Goal: Information Seeking & Learning: Check status

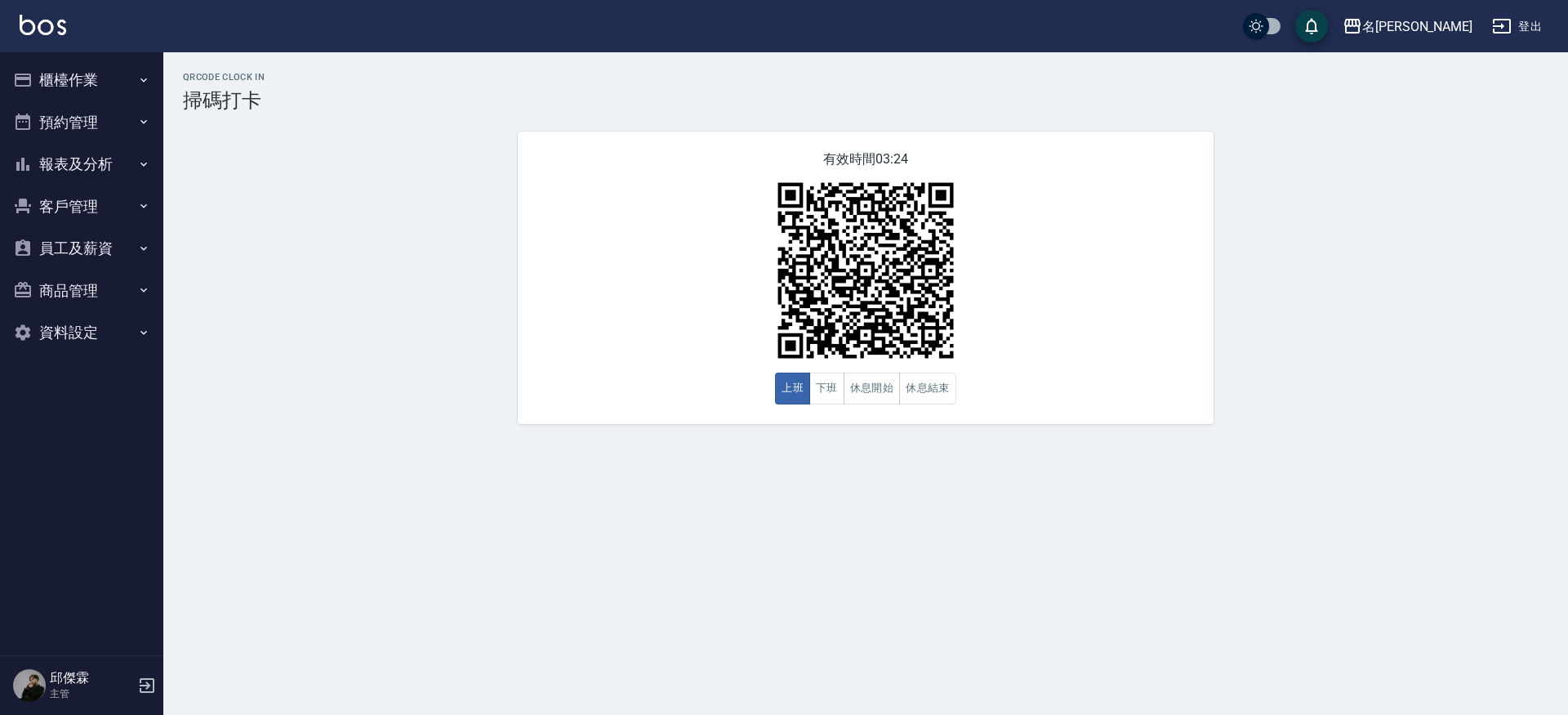
click at [750, 40] on div "名[PERSON_NAME]出" at bounding box center [784, 26] width 1568 height 52
drag, startPoint x: 750, startPoint y: 40, endPoint x: 756, endPoint y: 56, distance: 17.1
click at [756, 56] on div "名留霧峰 登出 櫃檯作業 打帳單 帳單列表 營業儀表板 現金收支登錄 材料自購登錄 每日結帳 排班表 掃碼打卡 預約管理 預約管理 單日預約紀錄 單週預約紀錄…" at bounding box center [784, 358] width 1568 height 715
click at [756, 56] on div "QRcode Clock In 掃碼打卡 有效時間 02:55 上班 下班 休息開始 休息結束" at bounding box center [866, 248] width 1405 height 391
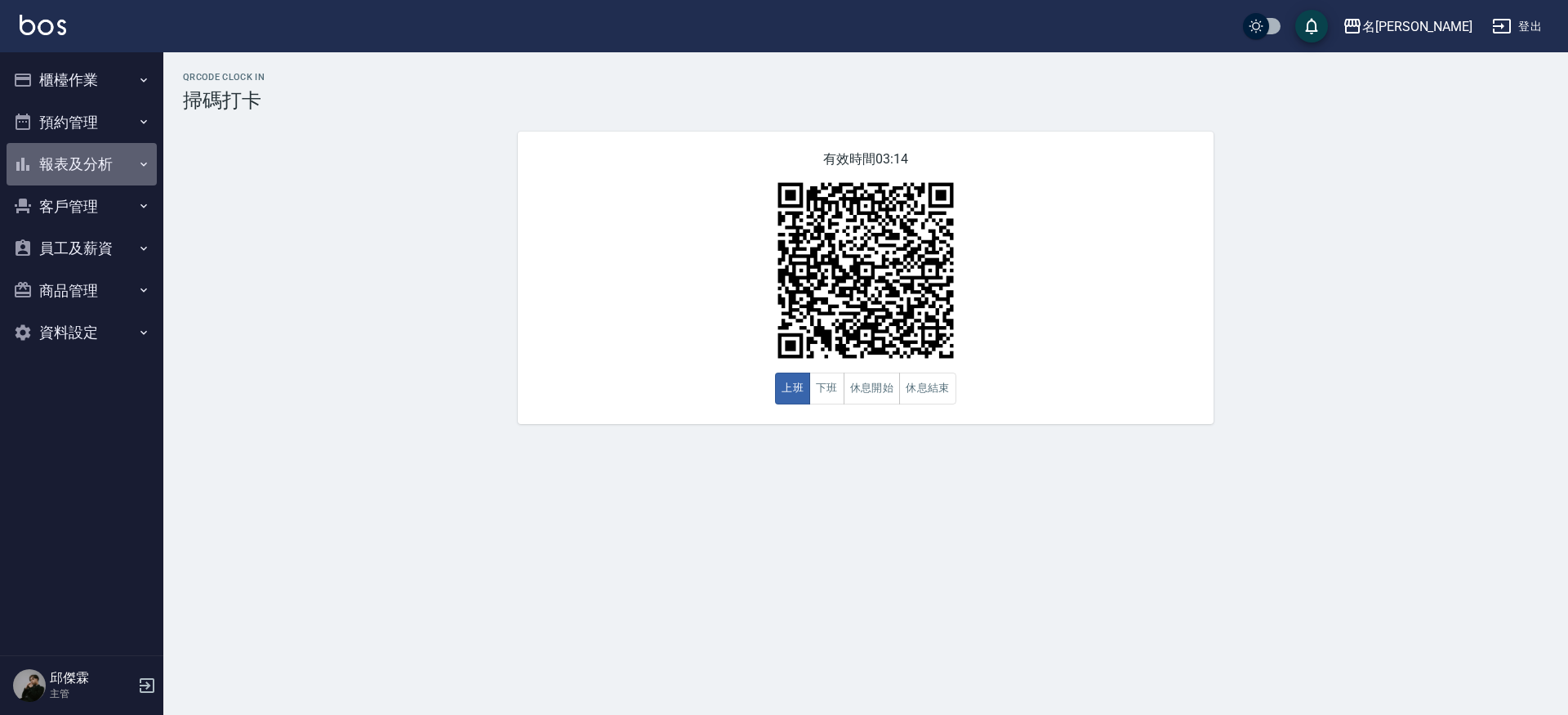
click at [124, 173] on button "報表及分析" at bounding box center [82, 164] width 150 height 42
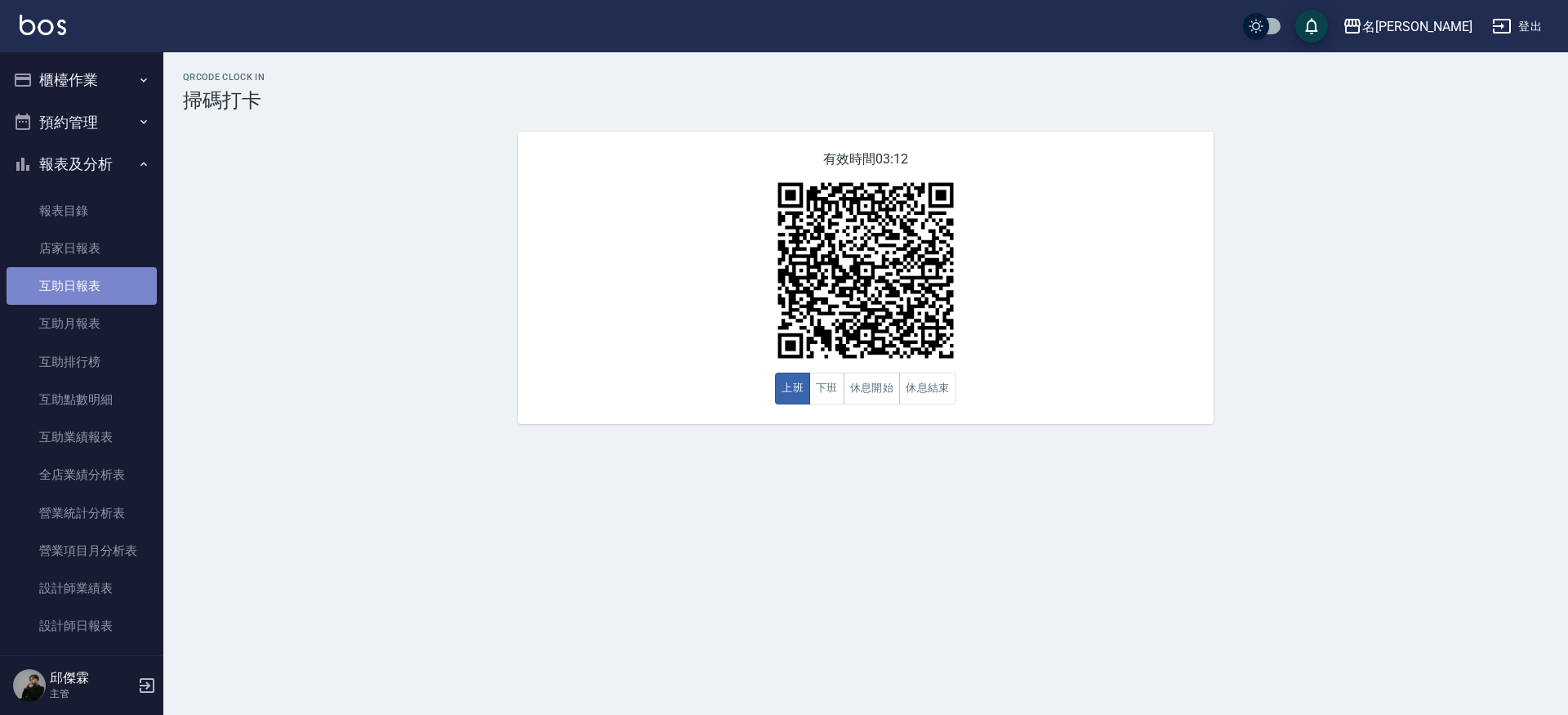
click at [94, 268] on link "互助日報表" at bounding box center [82, 285] width 150 height 38
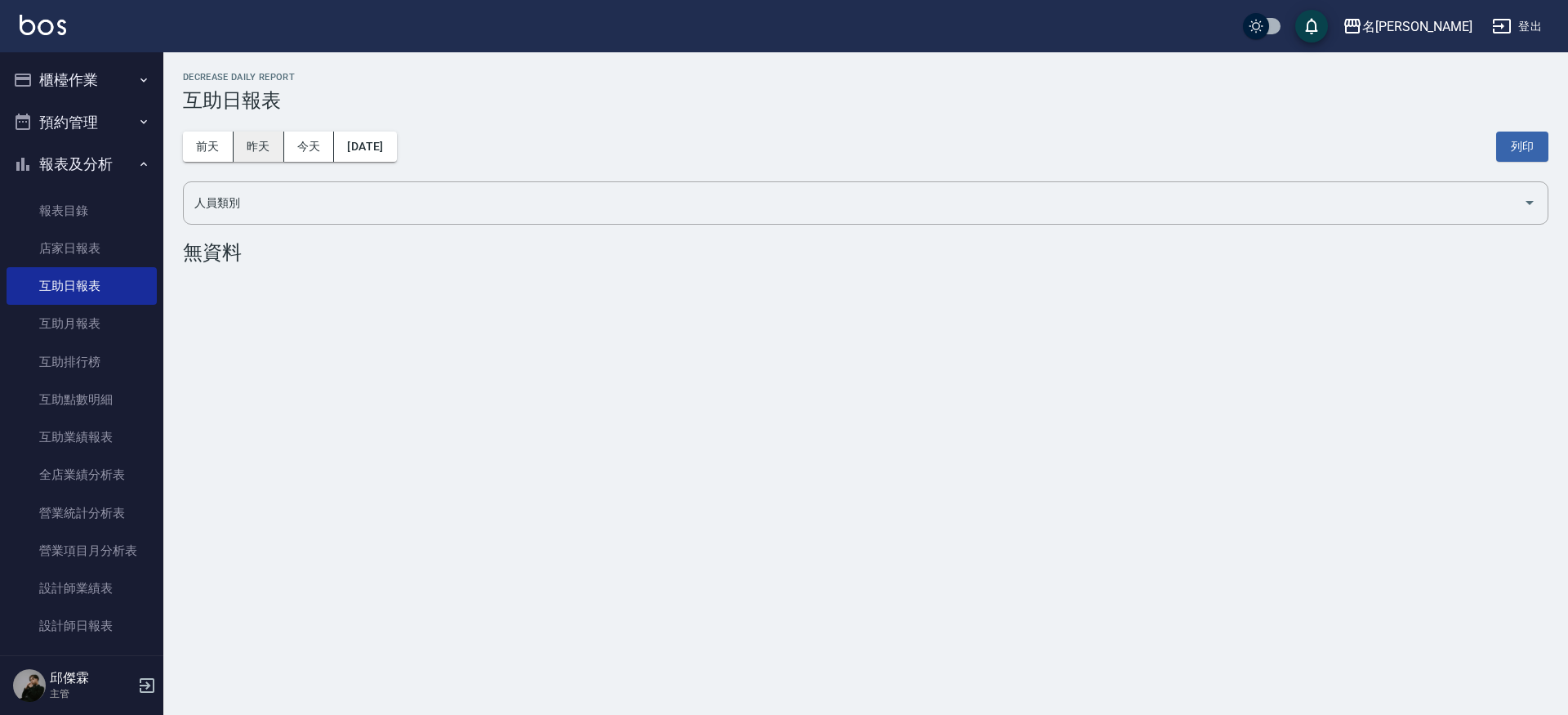
click at [250, 138] on button "昨天" at bounding box center [258, 146] width 51 height 30
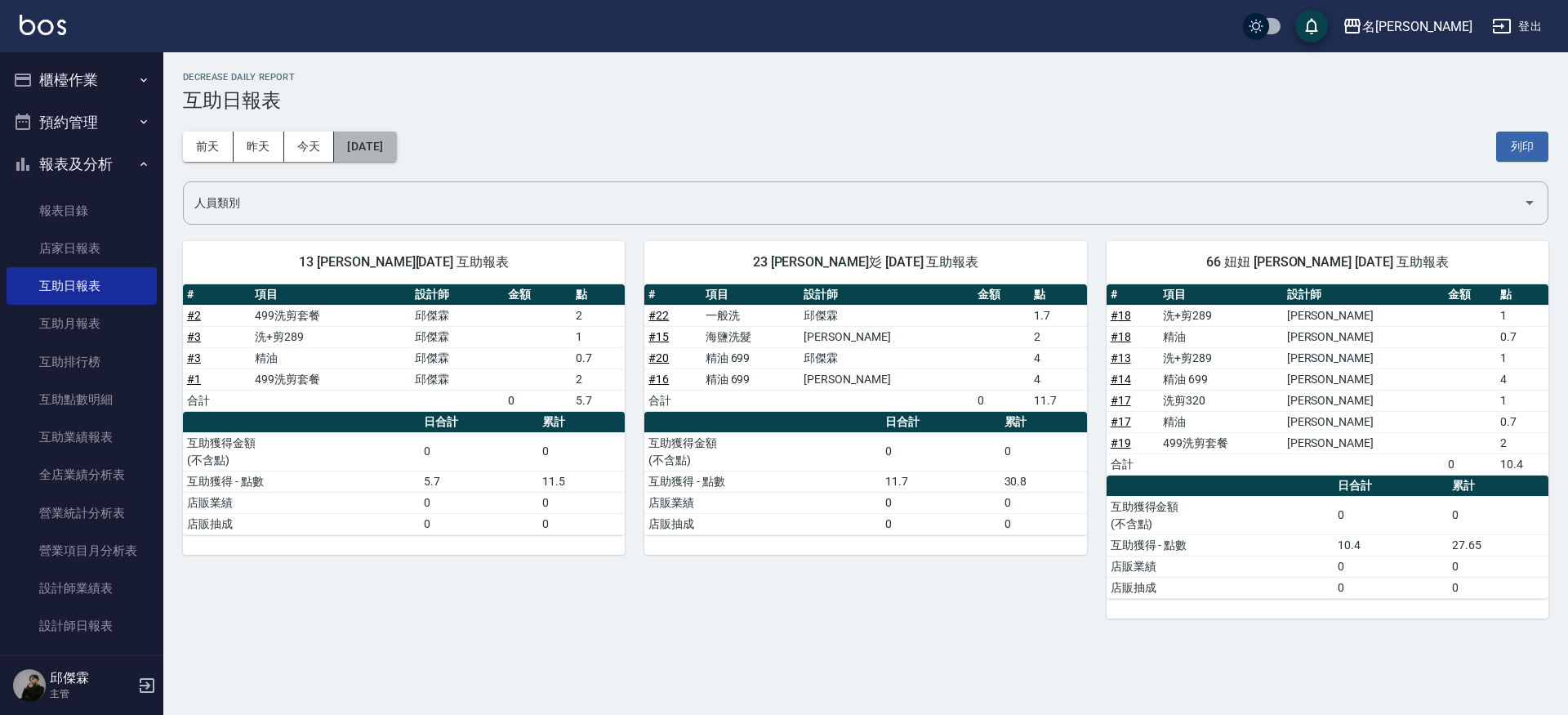
click at [396, 137] on button "[DATE]" at bounding box center [365, 146] width 62 height 30
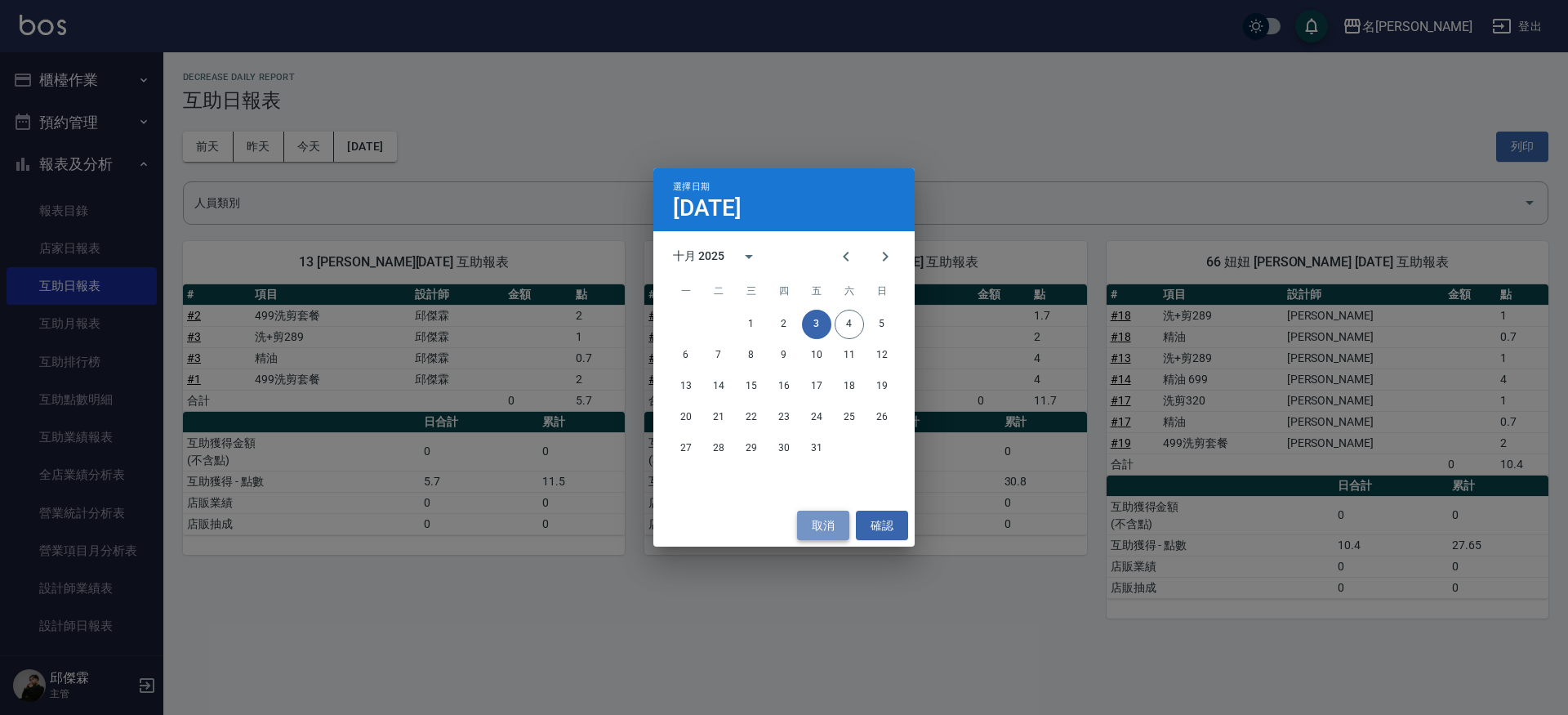
click at [814, 524] on button "取消" at bounding box center [823, 525] width 52 height 30
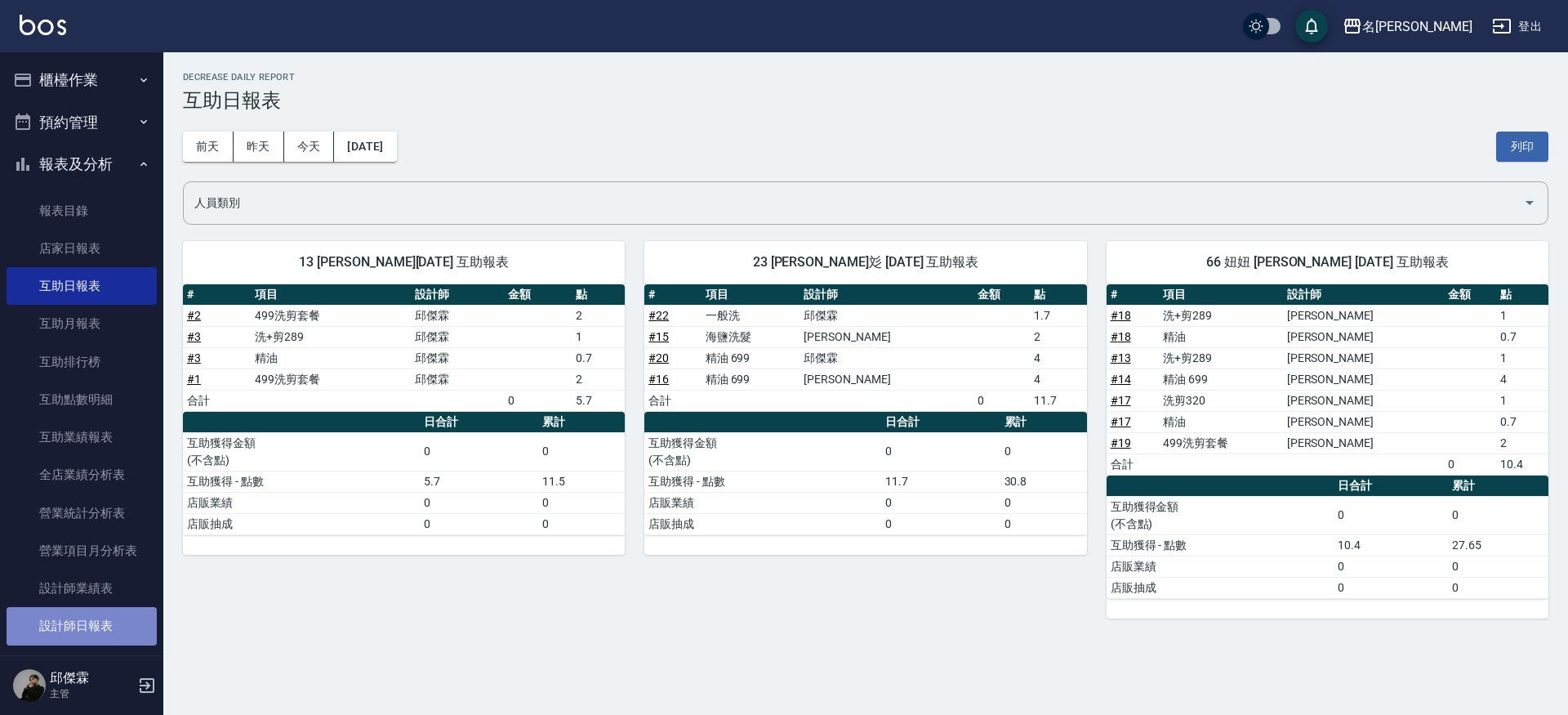
click at [89, 622] on link "設計師日報表" at bounding box center [82, 625] width 150 height 38
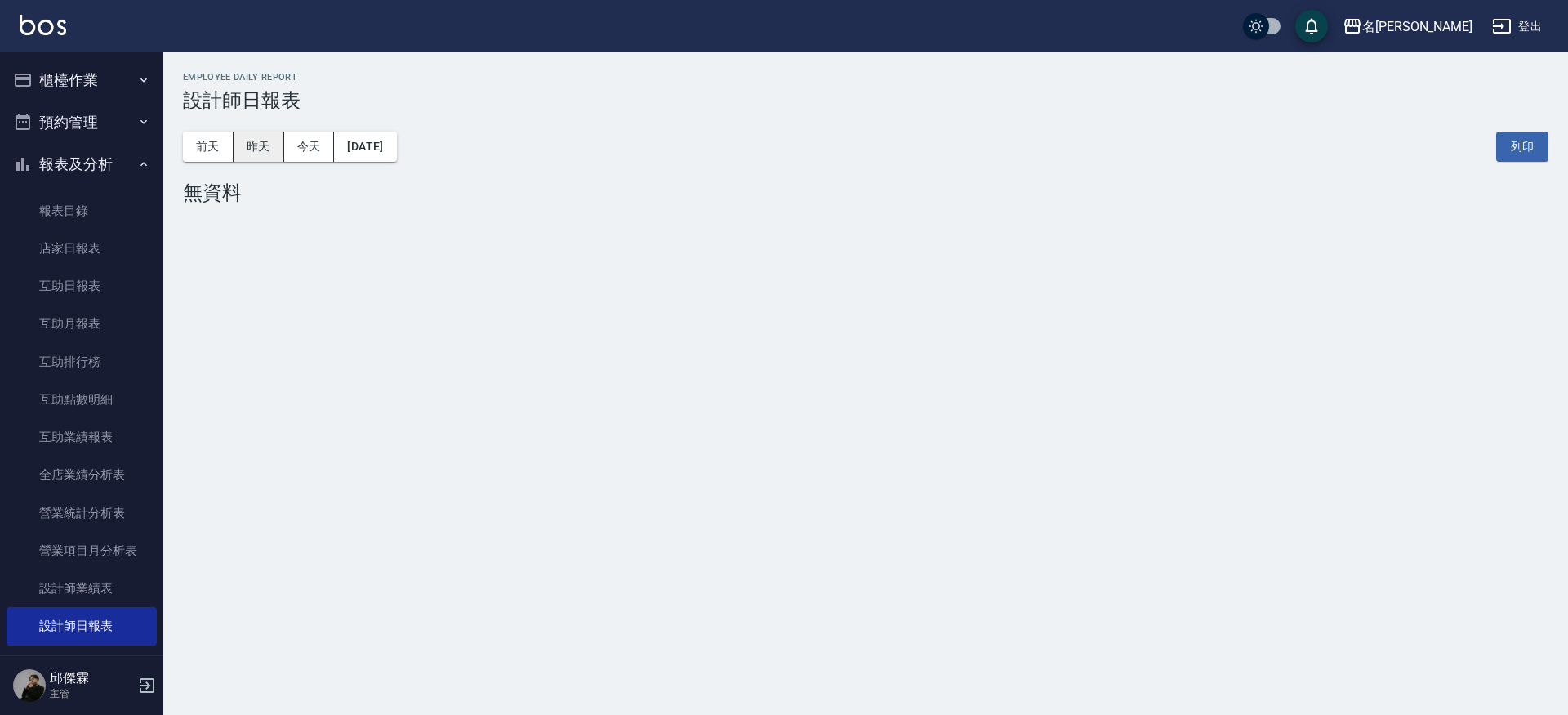
click at [242, 141] on button "昨天" at bounding box center [258, 146] width 51 height 30
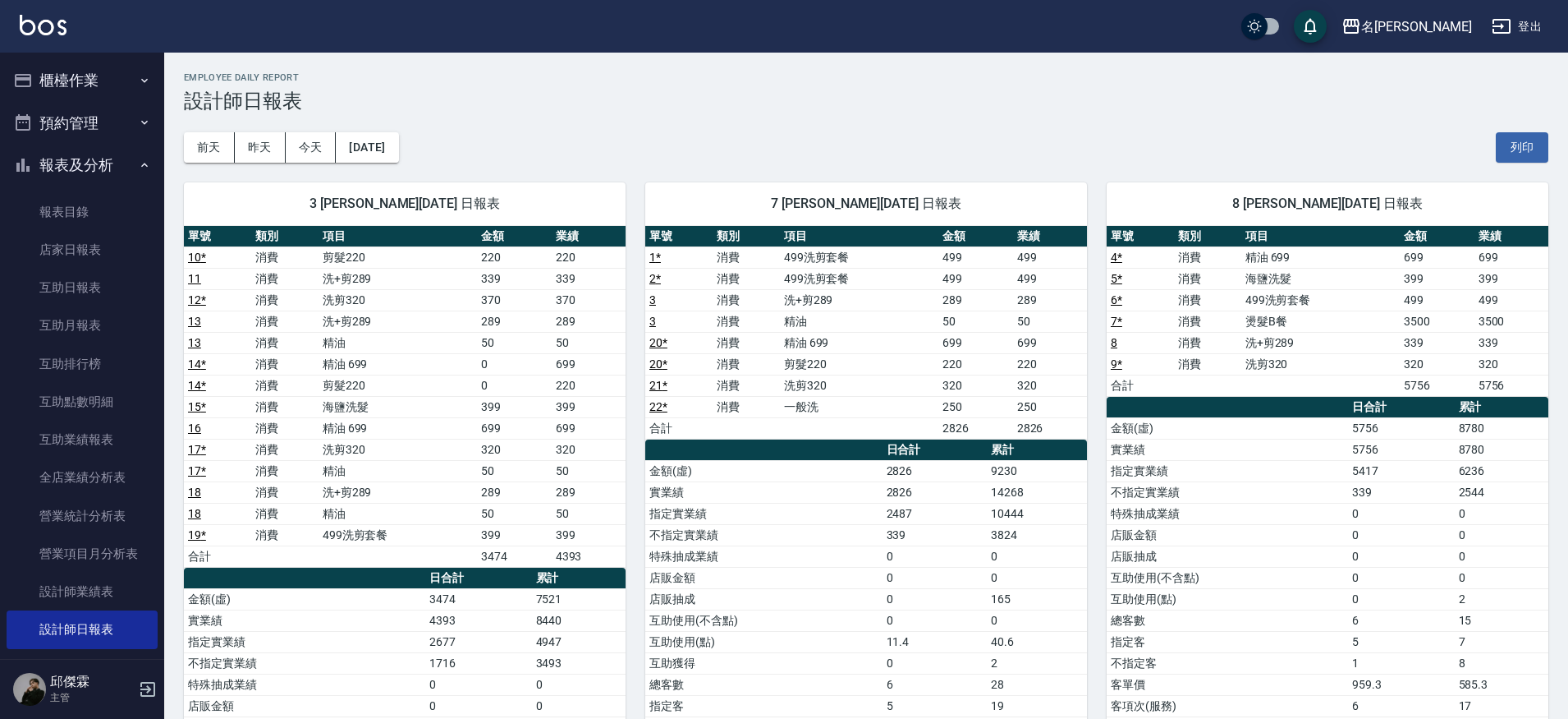
scroll to position [45, 0]
click at [67, 232] on link "店家日報表" at bounding box center [82, 249] width 151 height 38
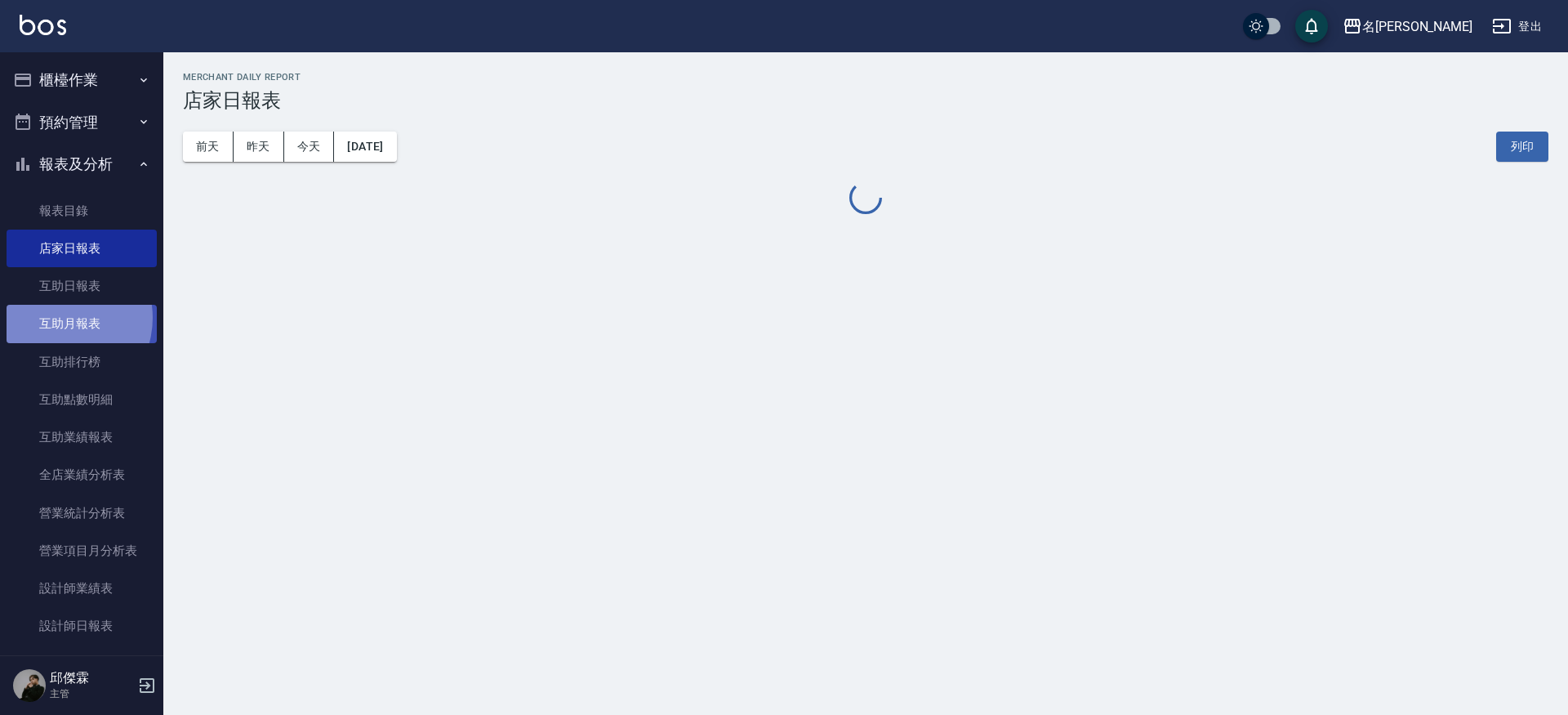
click at [57, 315] on link "互助月報表" at bounding box center [82, 323] width 150 height 38
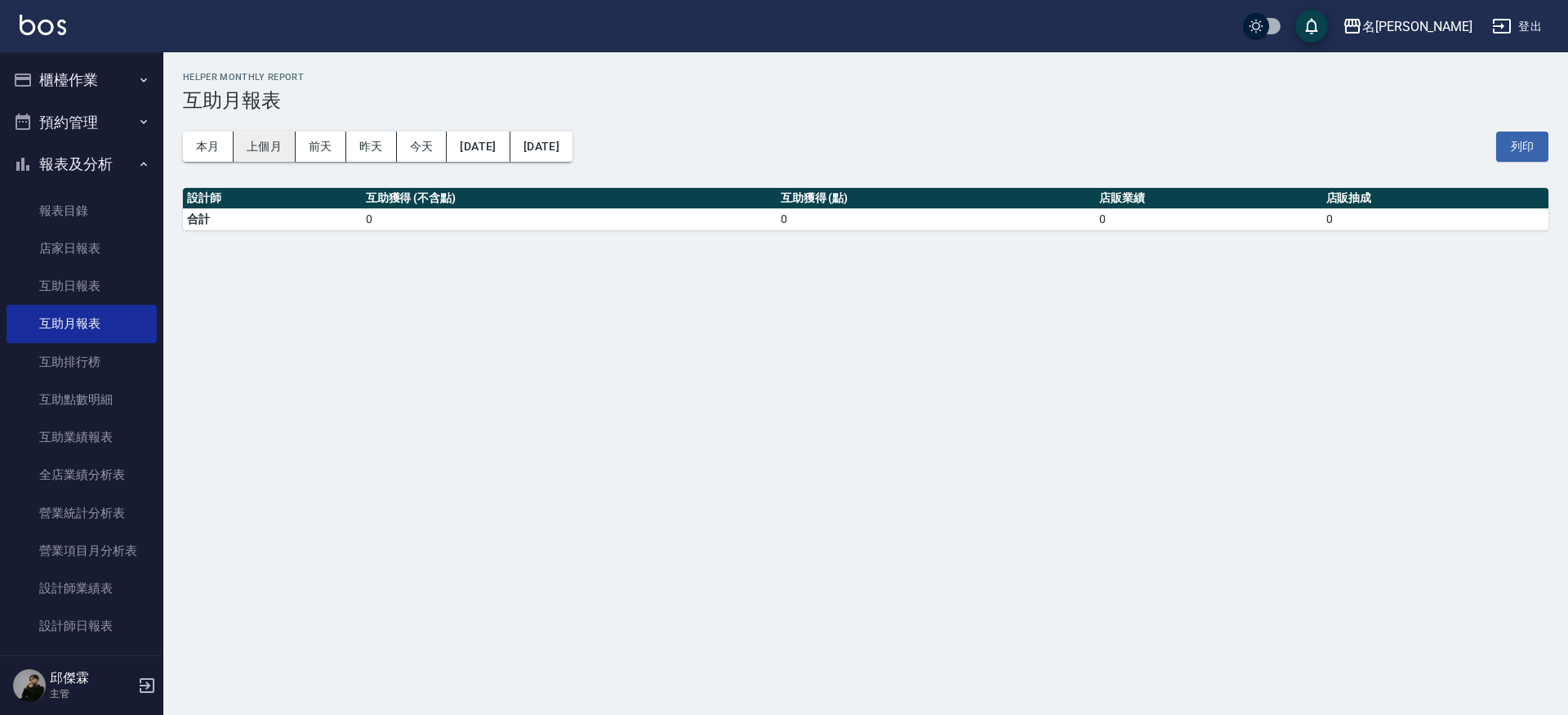
click at [254, 149] on button "上個月" at bounding box center [264, 146] width 62 height 30
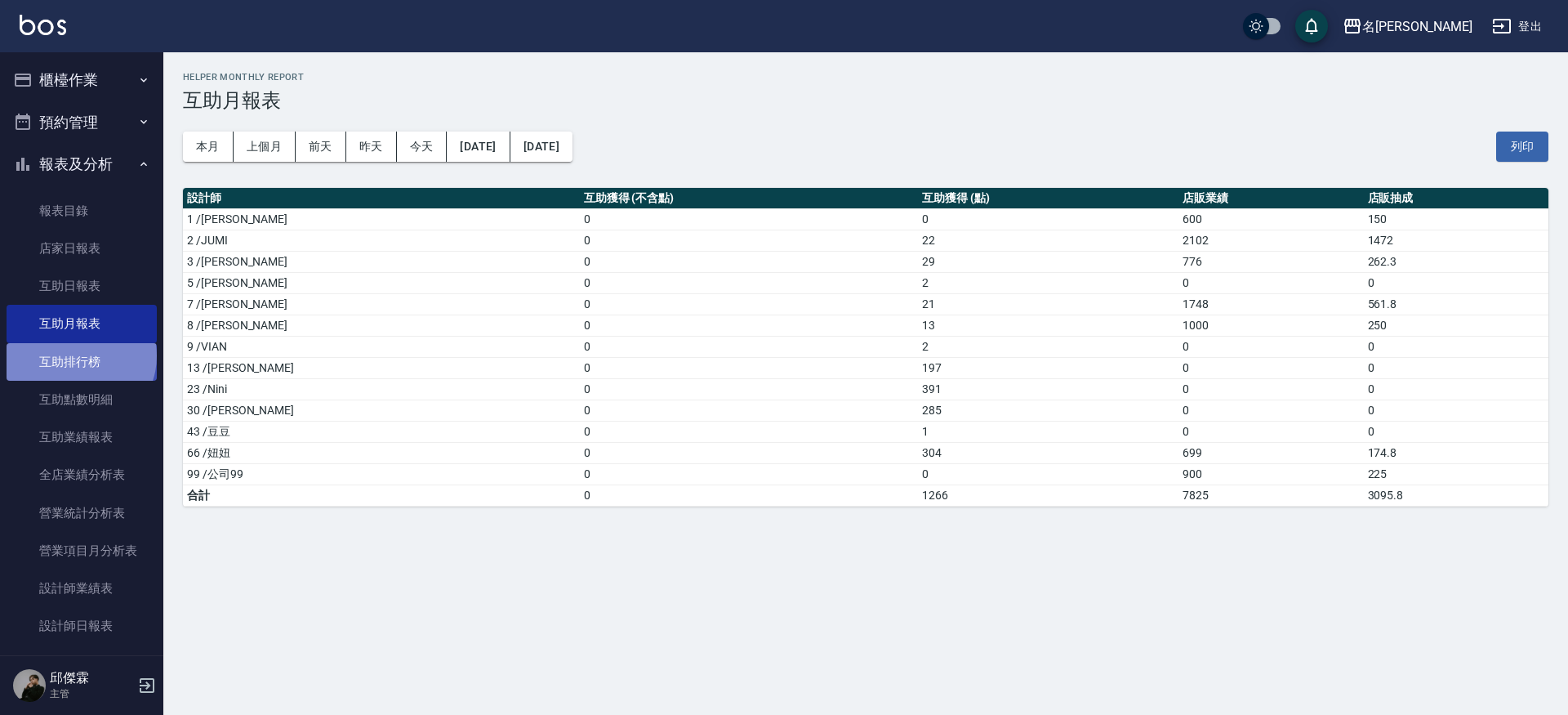
click at [79, 354] on link "互助排行榜" at bounding box center [82, 361] width 150 height 38
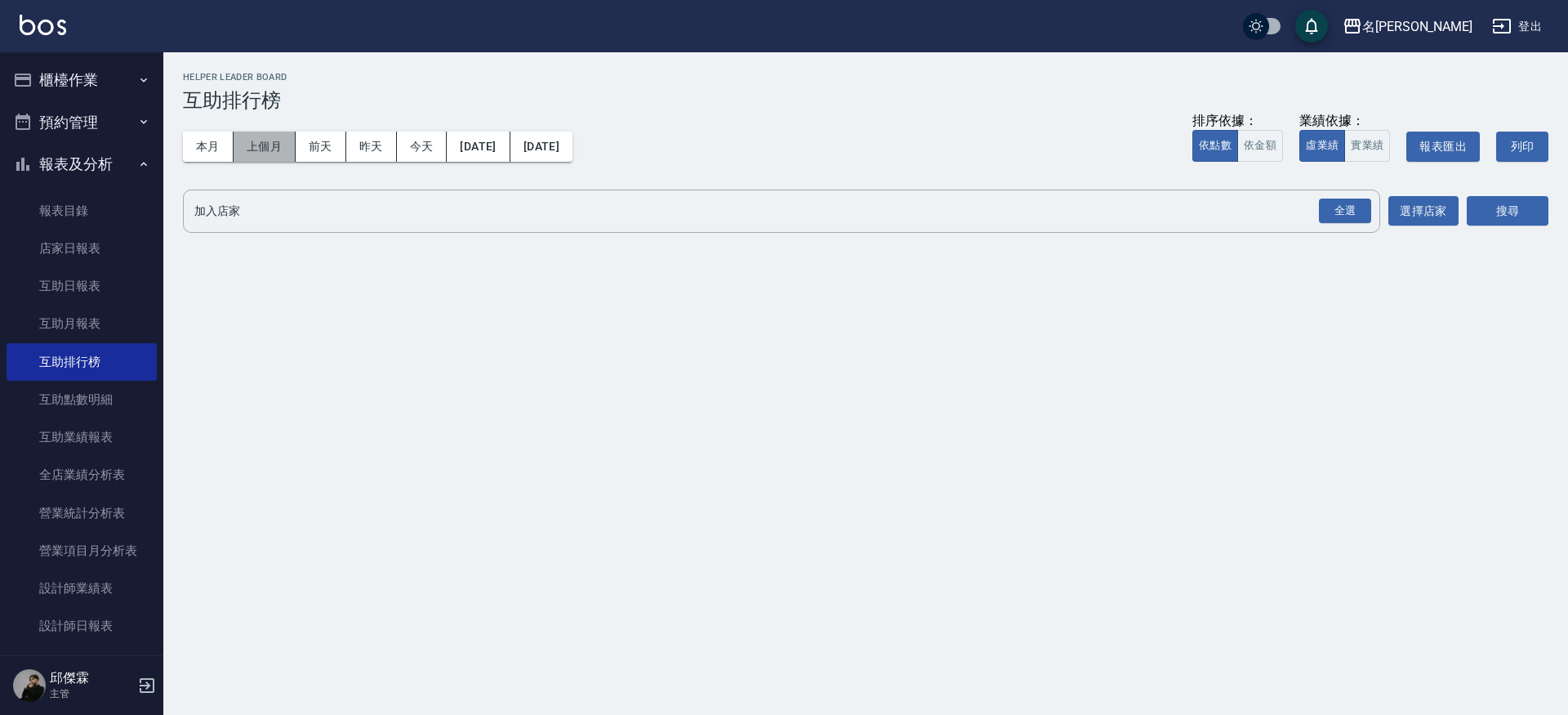
click at [271, 139] on button "上個月" at bounding box center [264, 146] width 62 height 30
click at [263, 146] on button "上個月" at bounding box center [264, 146] width 62 height 30
click at [215, 149] on button "本月" at bounding box center [208, 146] width 51 height 30
click at [328, 146] on button "前天" at bounding box center [321, 146] width 51 height 30
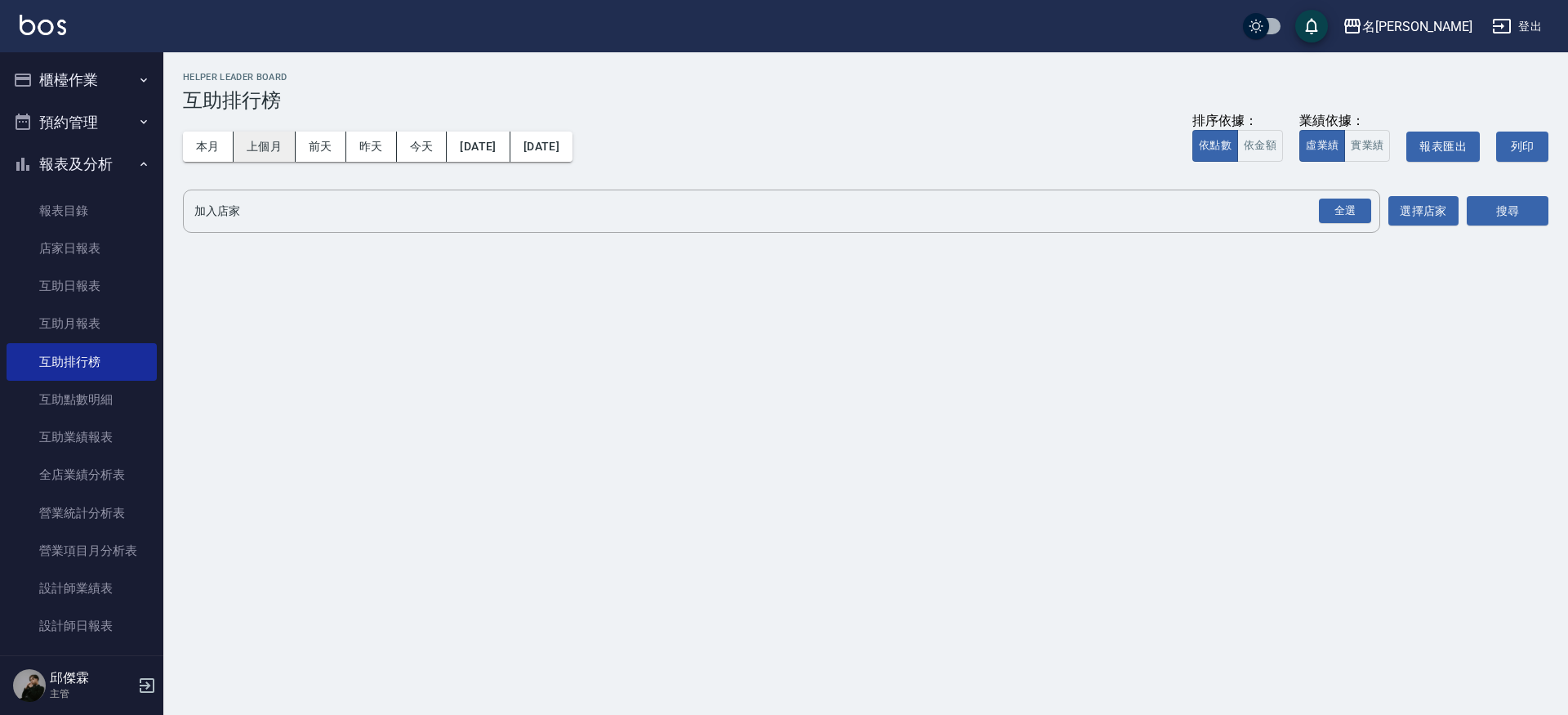
click at [270, 149] on button "上個月" at bounding box center [264, 146] width 62 height 30
click at [1419, 208] on button "選擇店家" at bounding box center [1423, 210] width 70 height 30
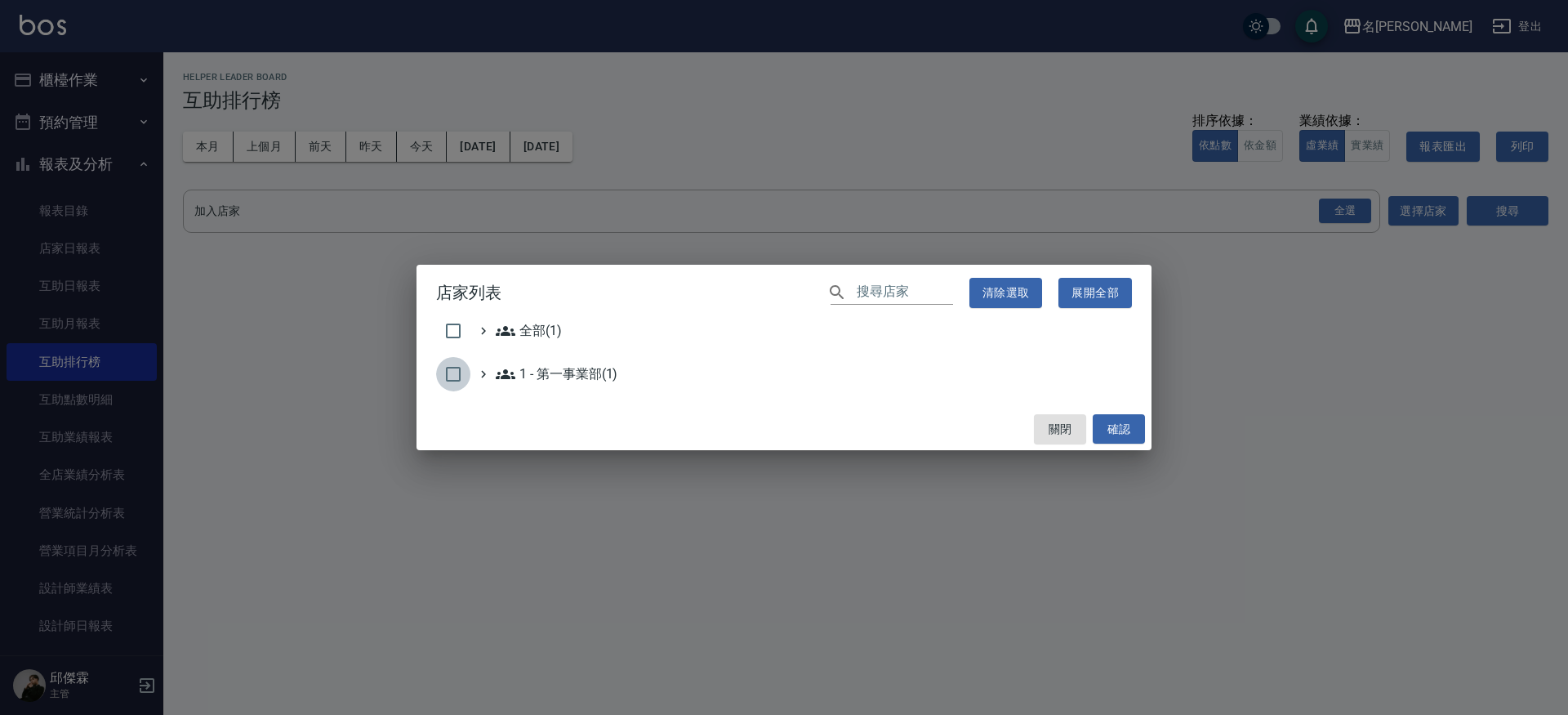
drag, startPoint x: 453, startPoint y: 379, endPoint x: 459, endPoint y: 371, distance: 10.0
click at [454, 378] on input "checkbox" at bounding box center [454, 374] width 35 height 35
checkbox input "true"
click at [1123, 432] on button "確認" at bounding box center [1119, 429] width 52 height 30
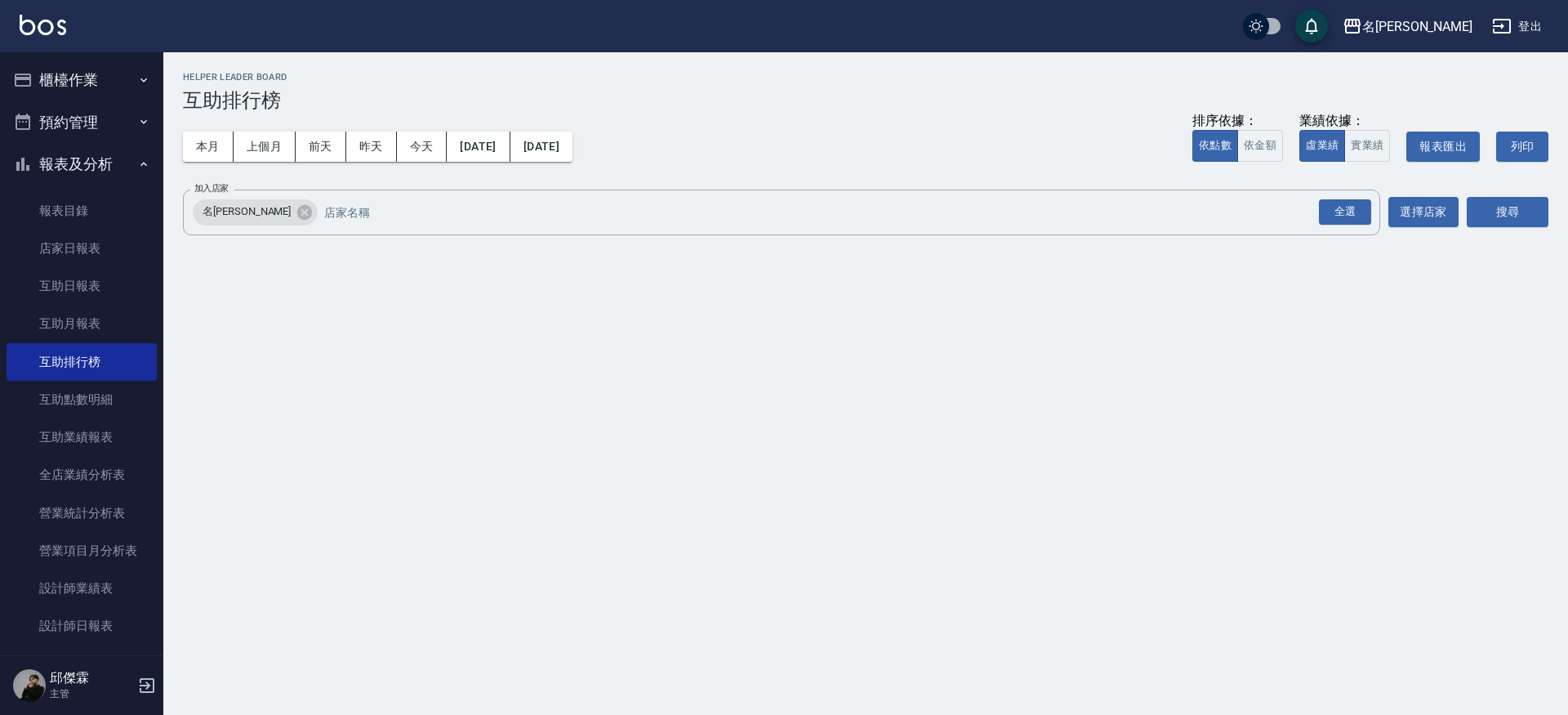
checkbox input "false"
click at [1498, 212] on button "搜尋" at bounding box center [1507, 211] width 82 height 30
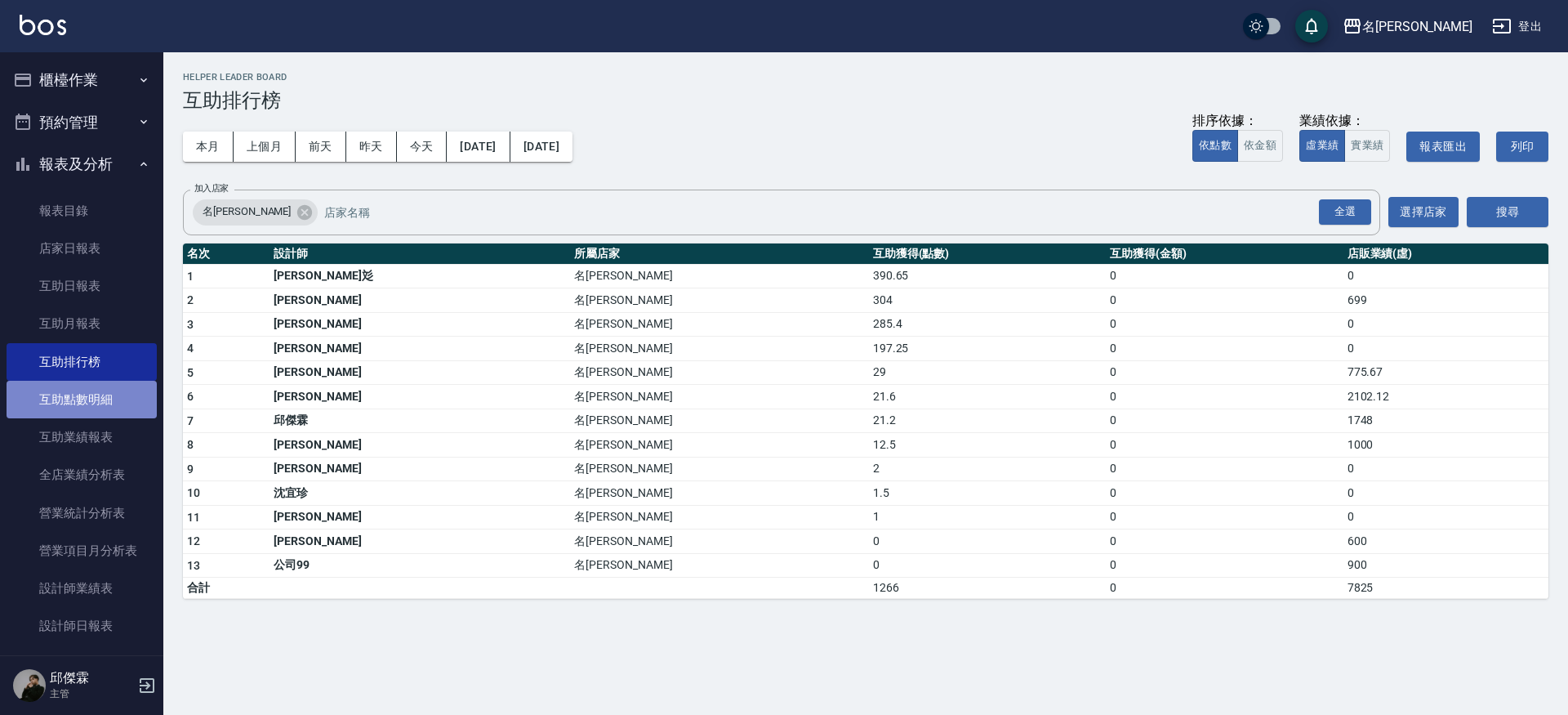
click at [102, 394] on link "互助點數明細" at bounding box center [82, 399] width 150 height 38
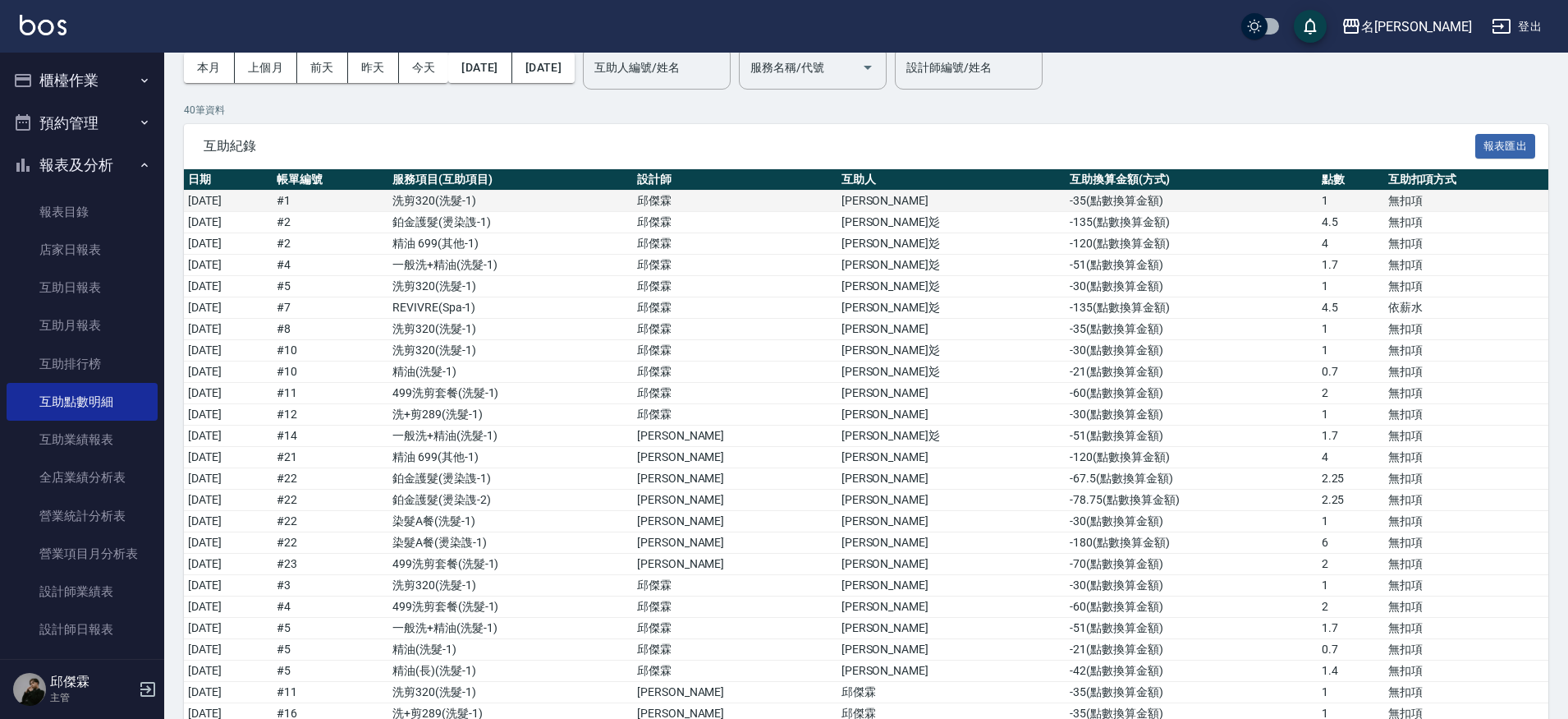
scroll to position [63, 0]
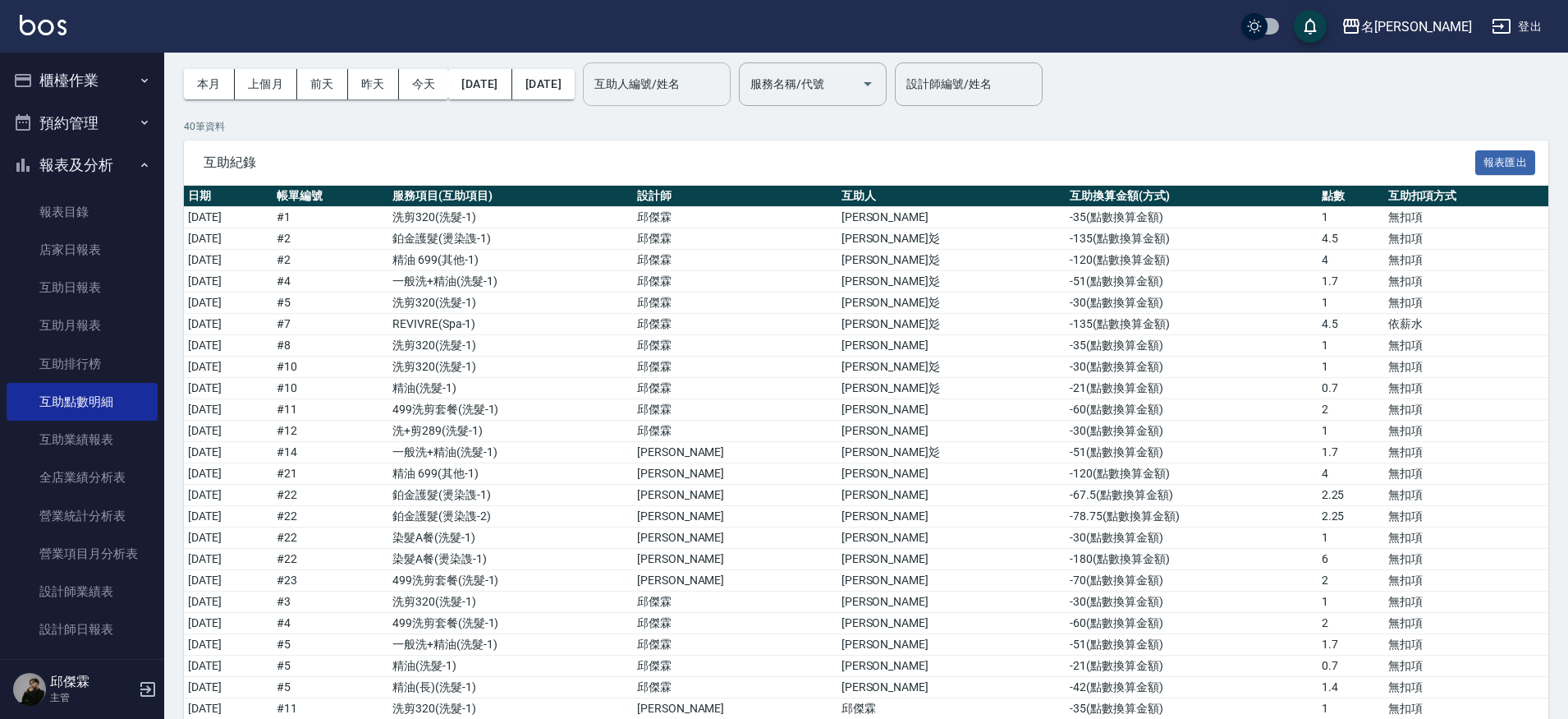
click at [684, 89] on input "互助人編號/姓名" at bounding box center [656, 84] width 133 height 29
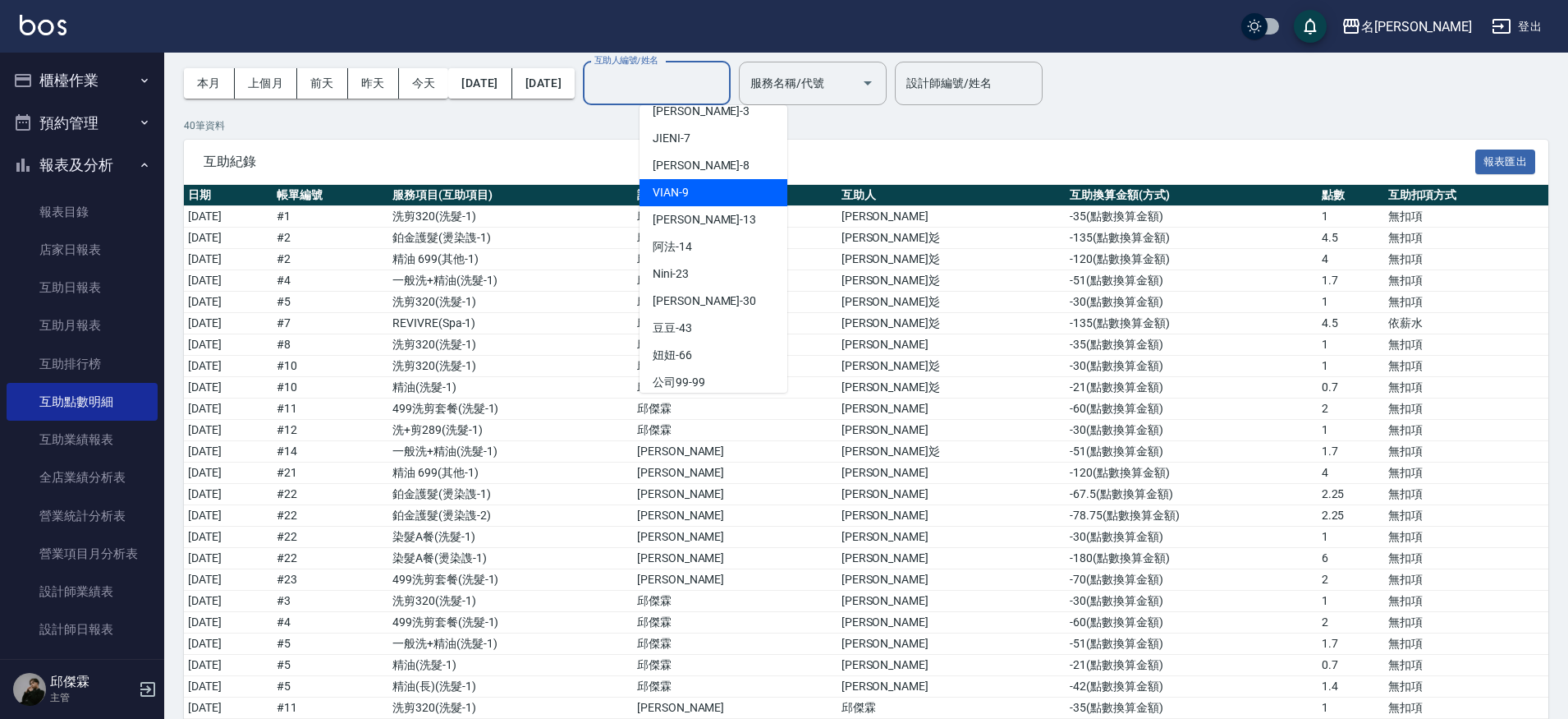
scroll to position [129, 0]
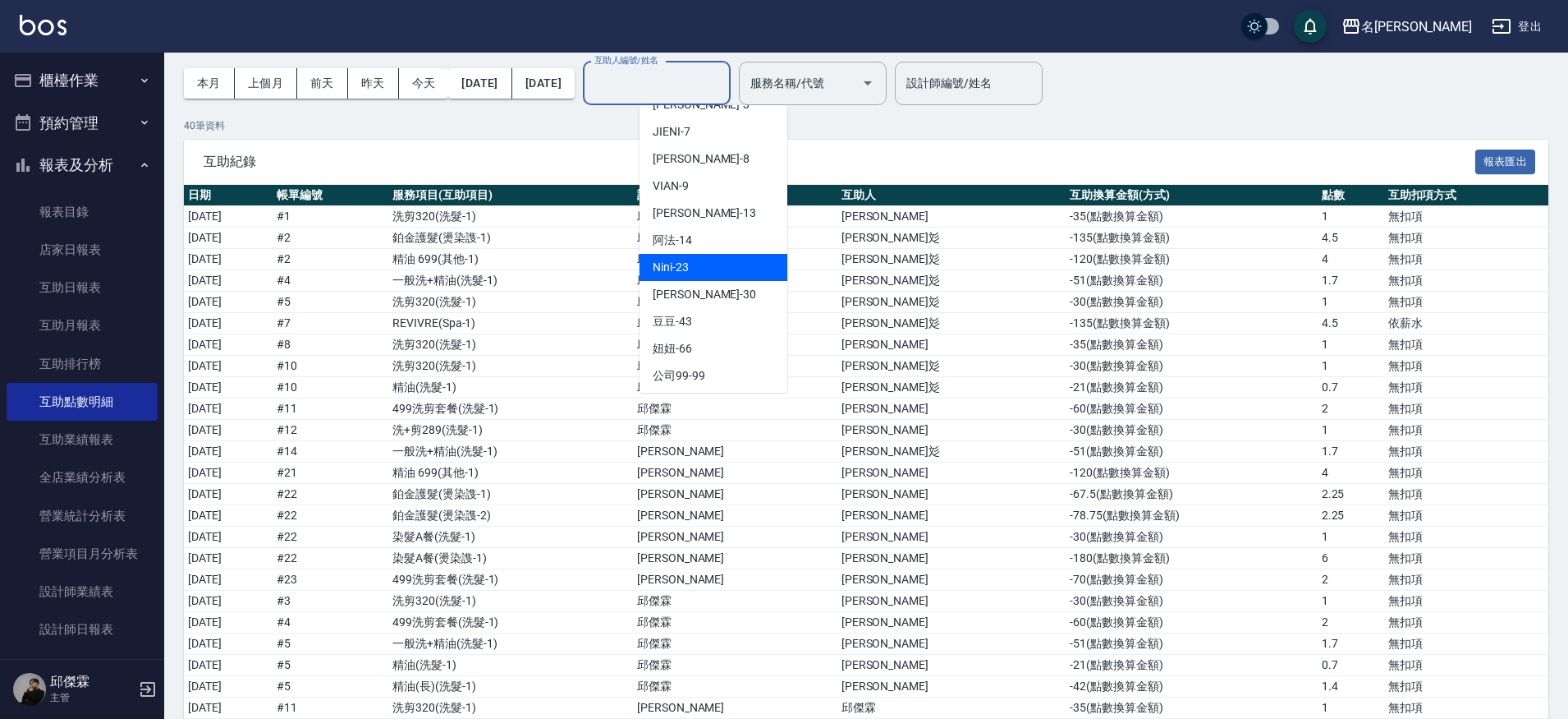
click at [675, 266] on span "Nini -23" at bounding box center [670, 267] width 36 height 17
type input "Nini-23"
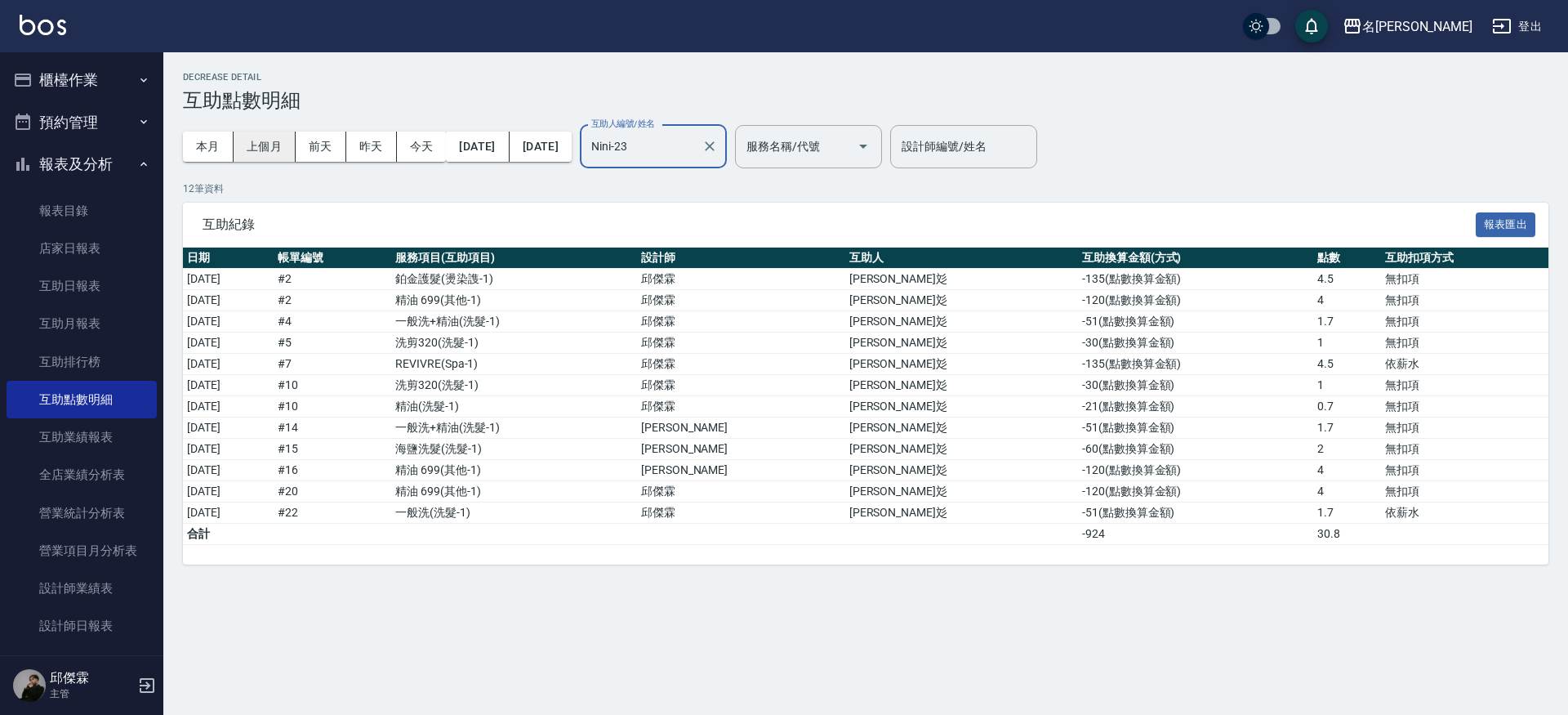
click at [256, 147] on button "上個月" at bounding box center [264, 146] width 62 height 30
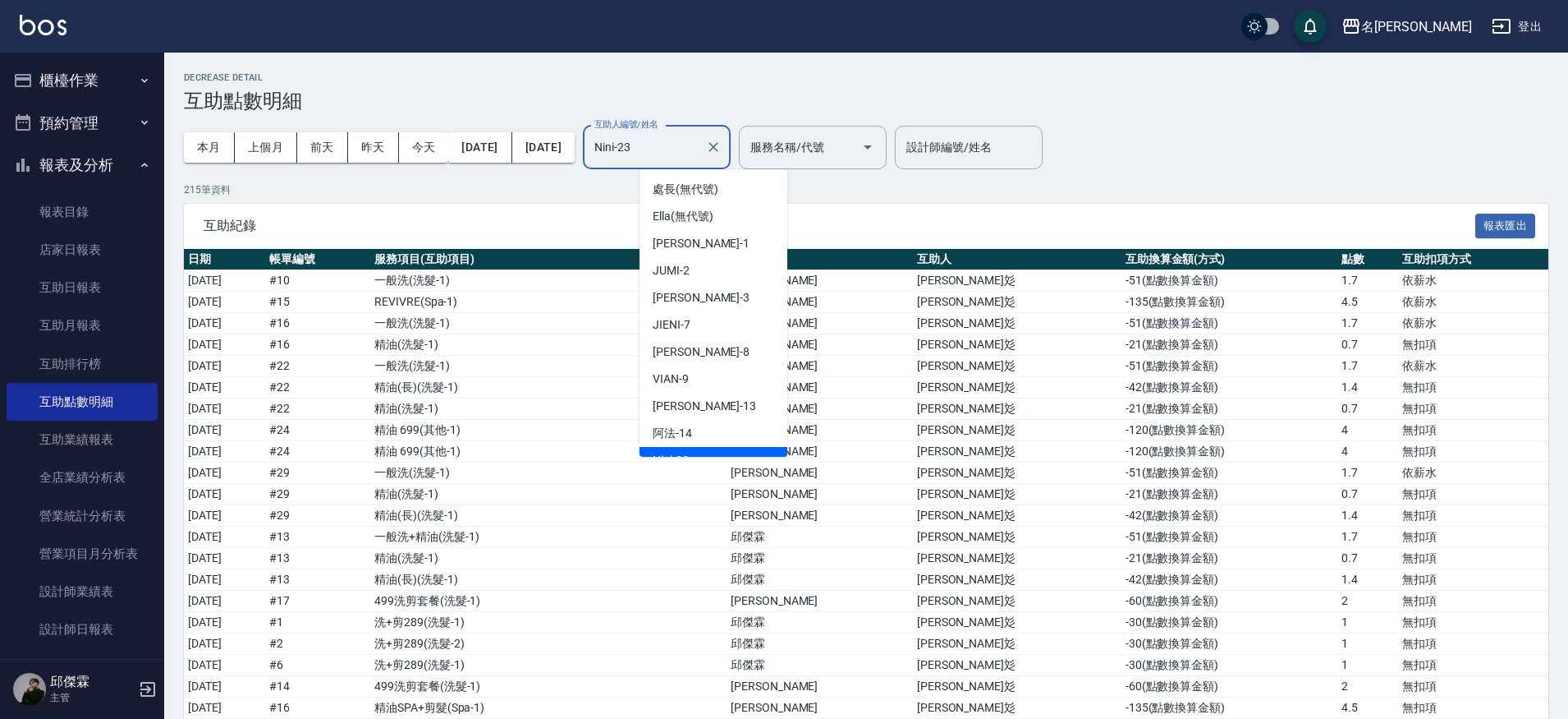
click at [678, 141] on input "Nini-23" at bounding box center [644, 147] width 108 height 29
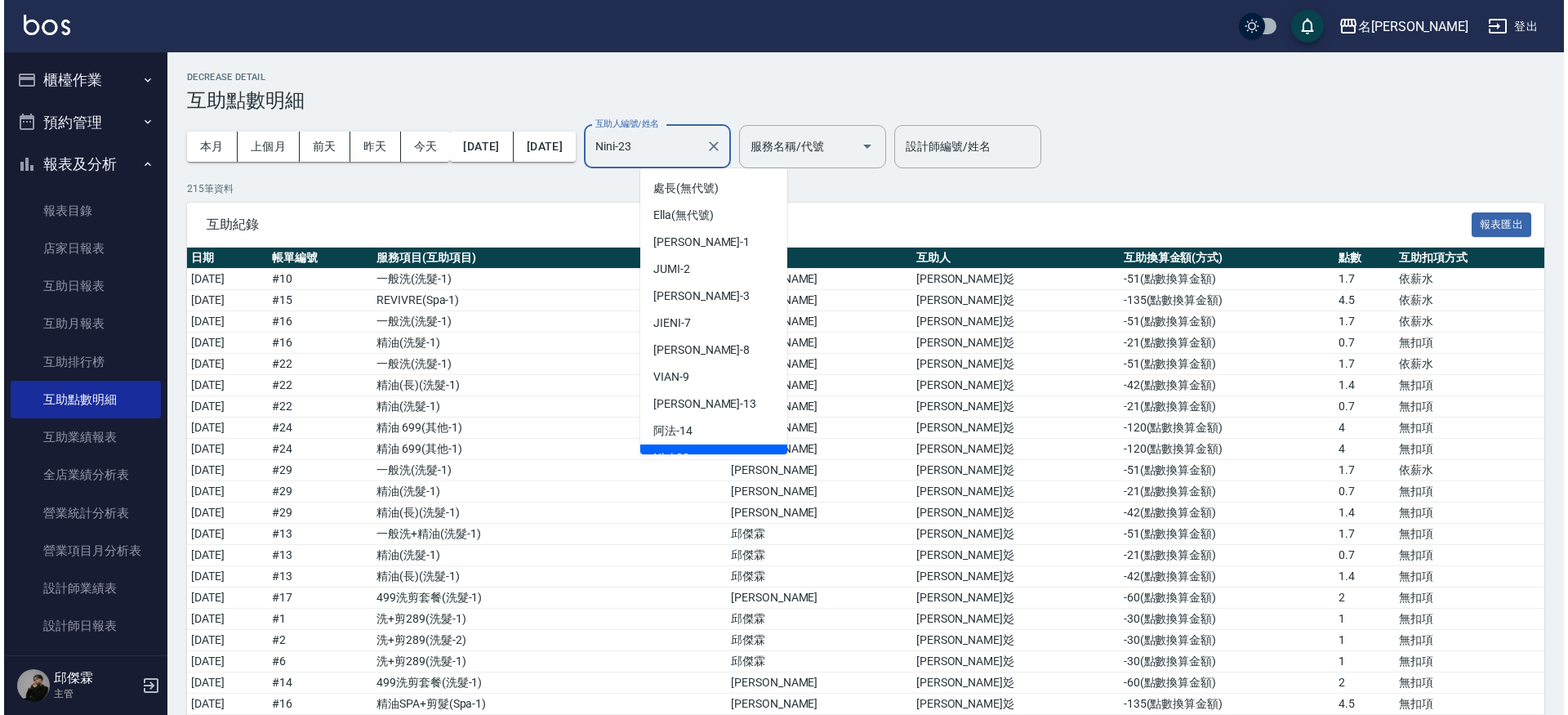
scroll to position [17, 0]
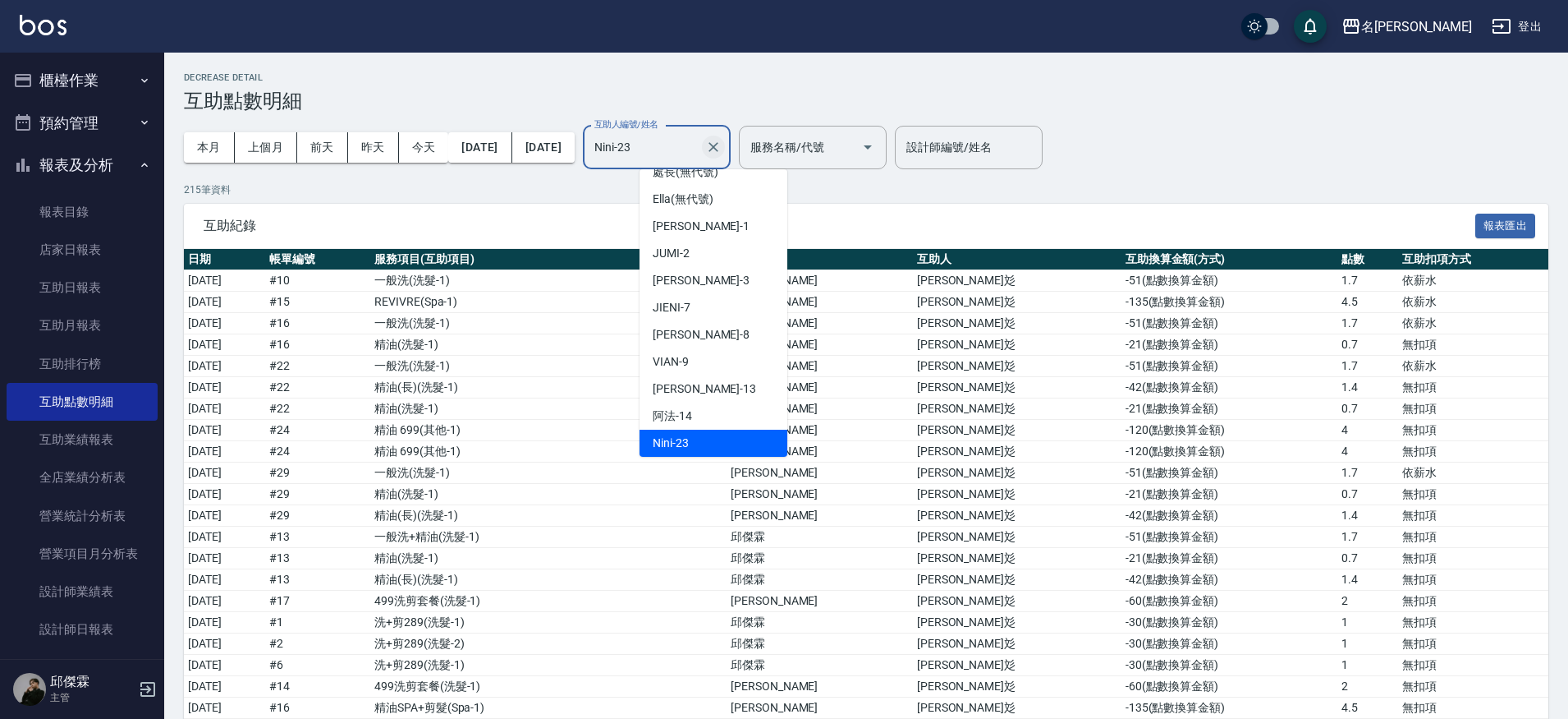
click at [722, 148] on icon "Clear" at bounding box center [713, 146] width 16 height 16
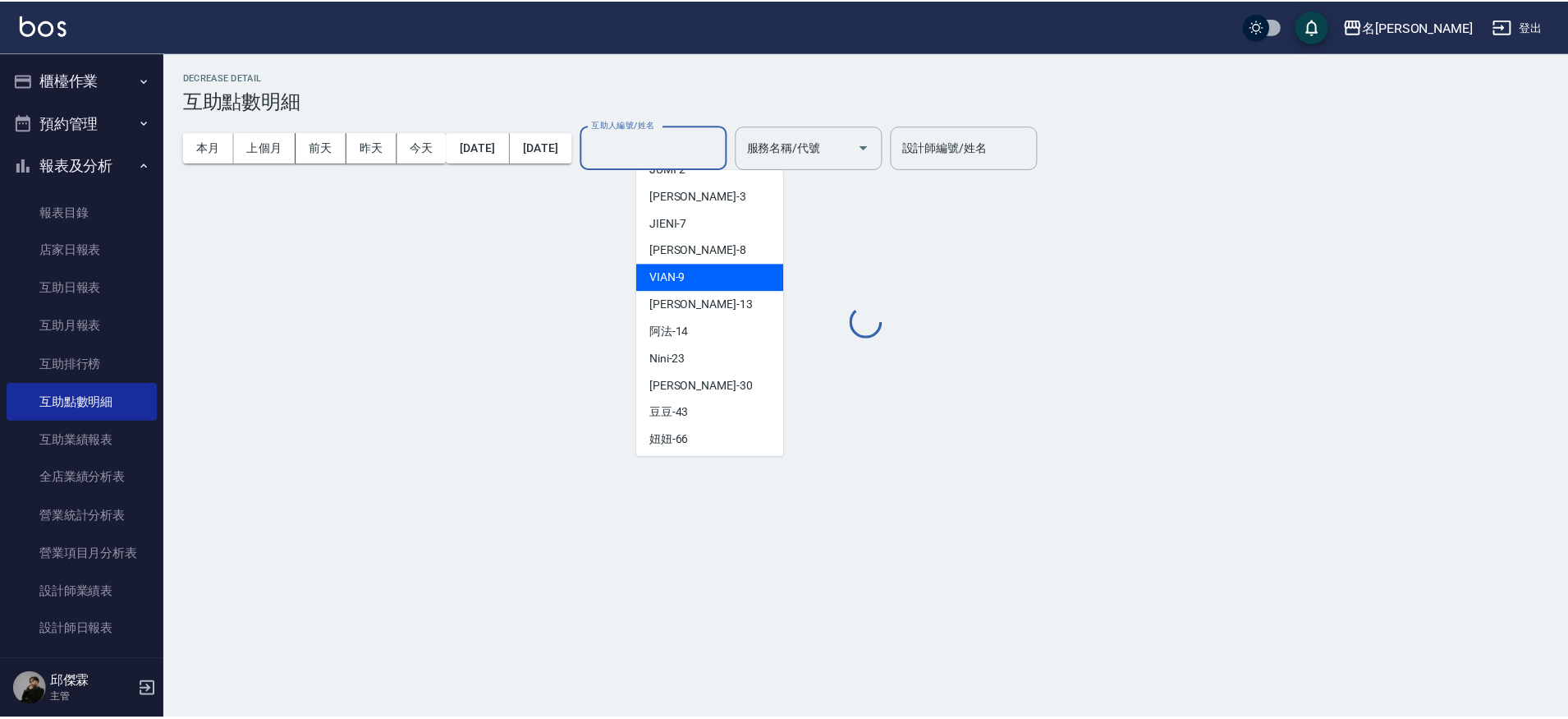
scroll to position [132, 0]
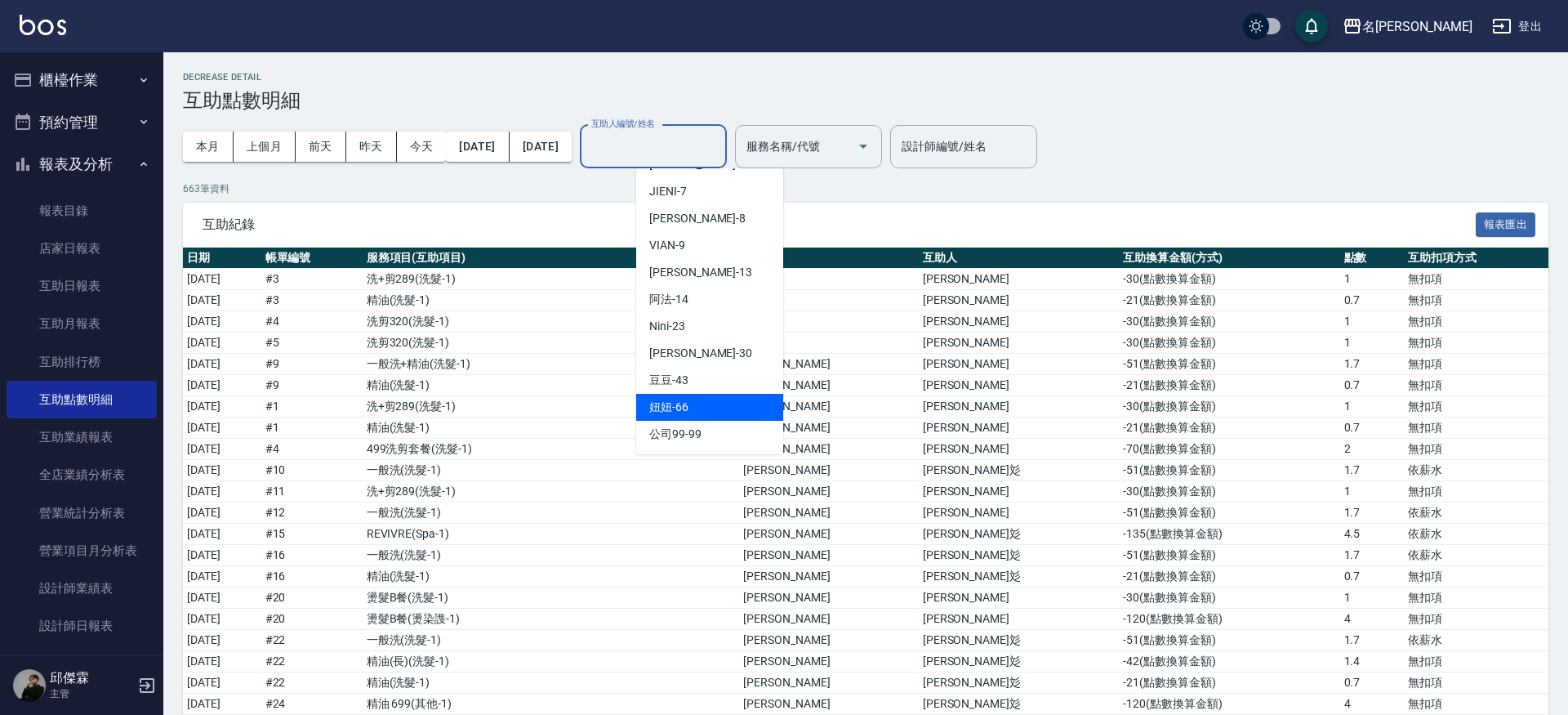
click at [709, 406] on div "妞妞 -66" at bounding box center [709, 408] width 147 height 27
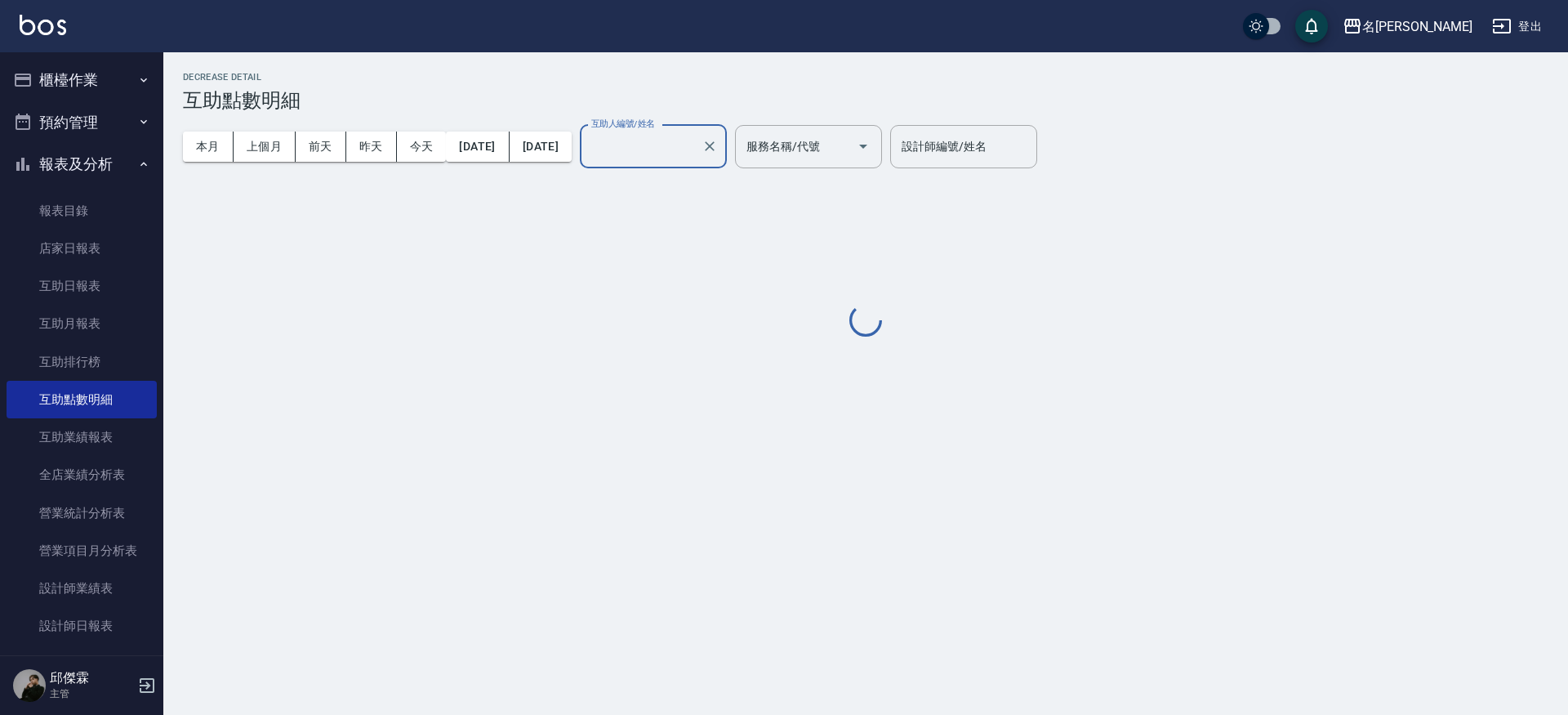
type input "妞妞-66"
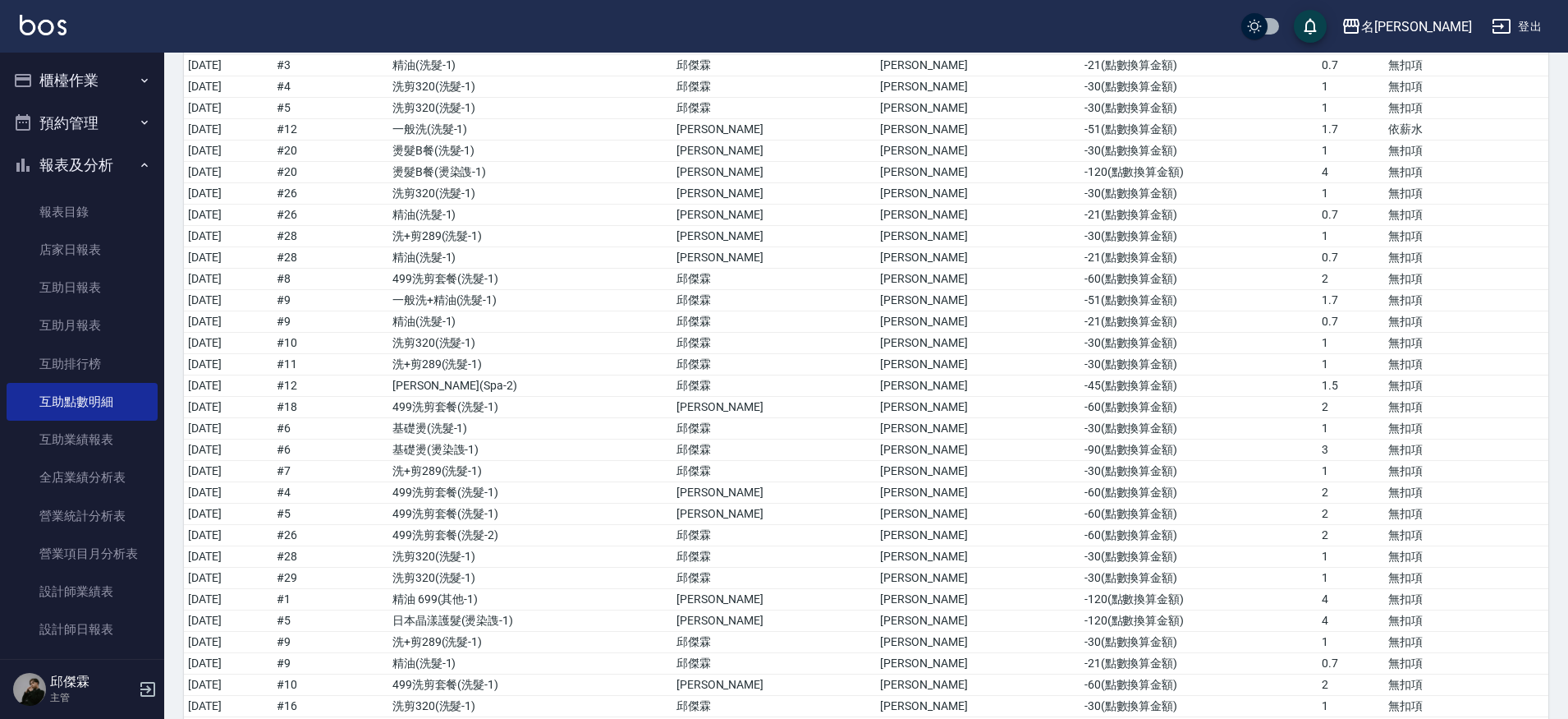
scroll to position [0, 0]
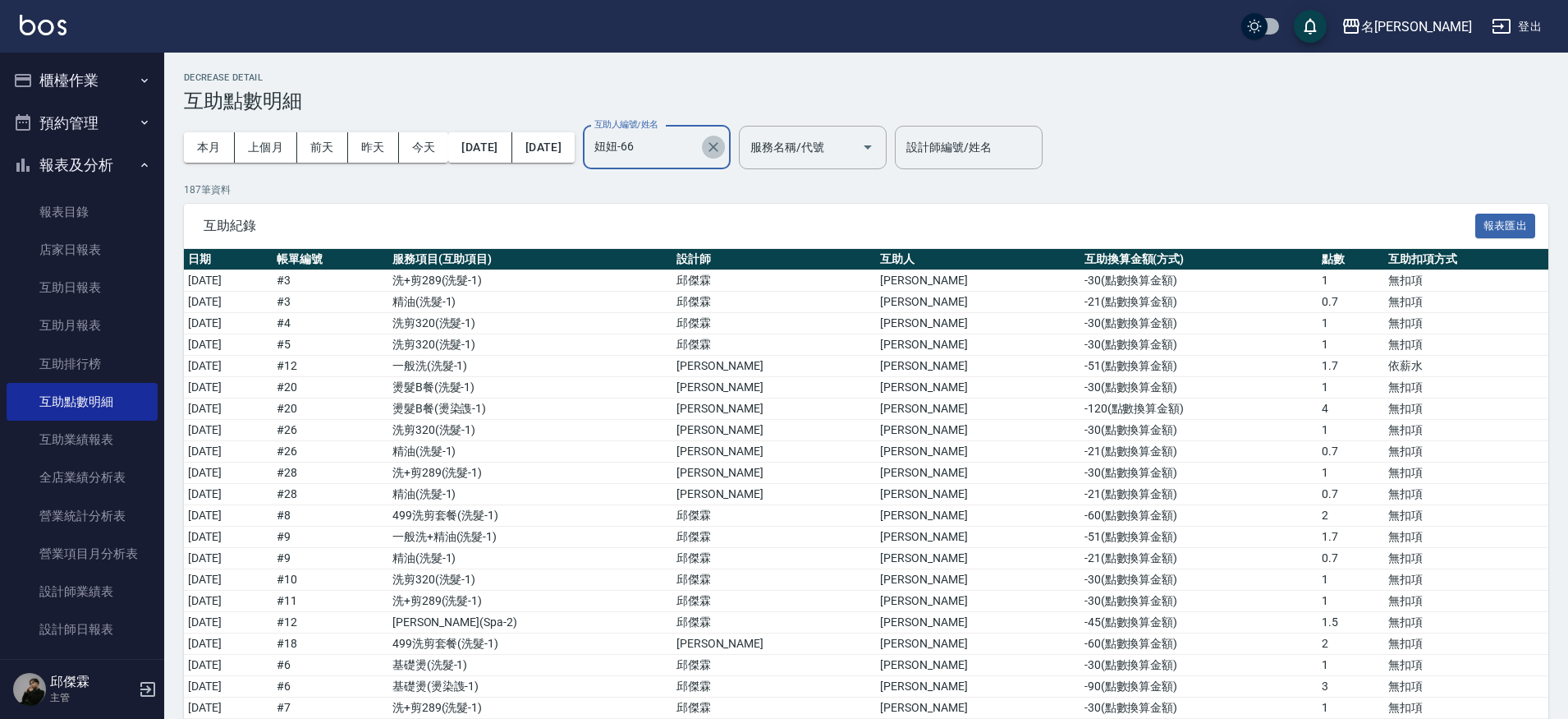
click at [722, 142] on icon "Clear" at bounding box center [713, 146] width 16 height 16
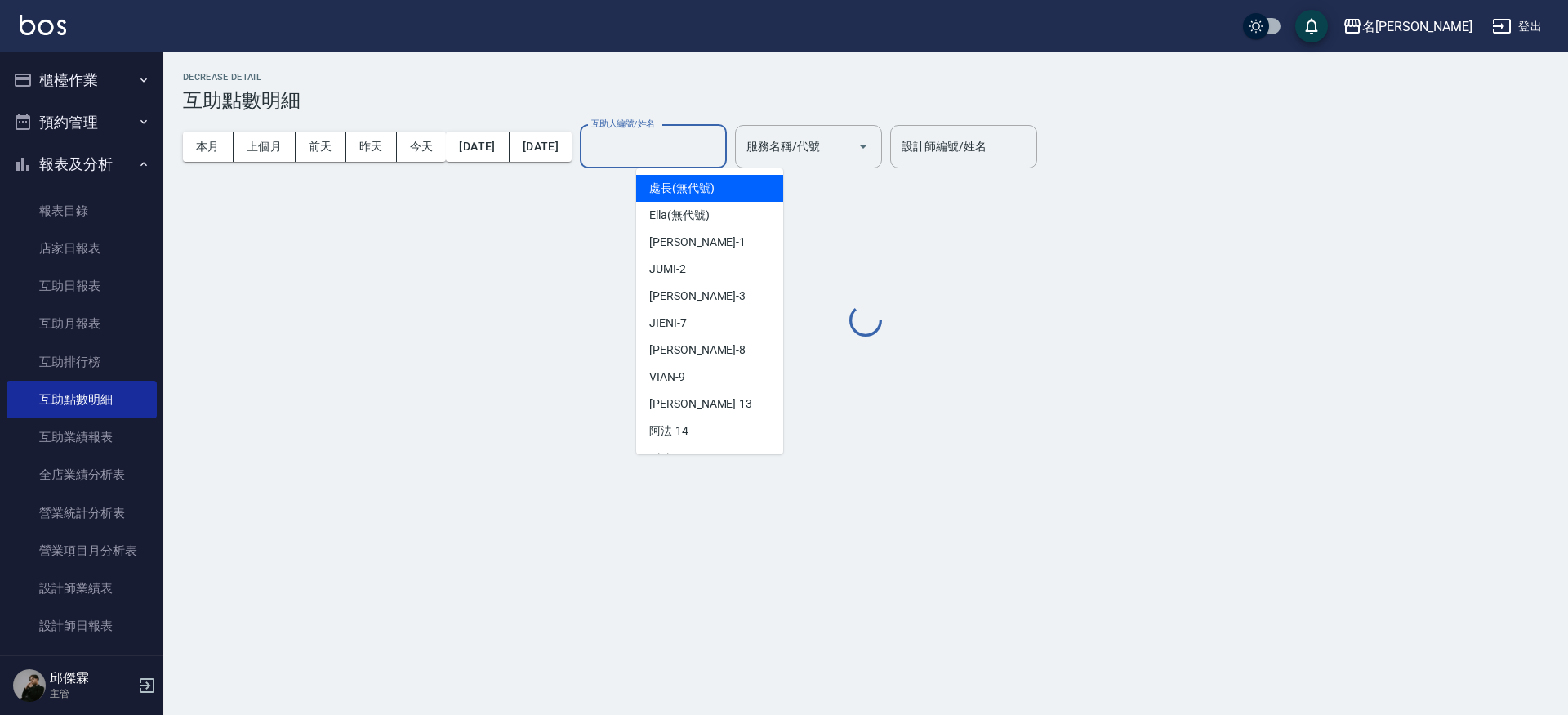
click at [720, 153] on input "互助人編號/姓名" at bounding box center [652, 146] width 132 height 29
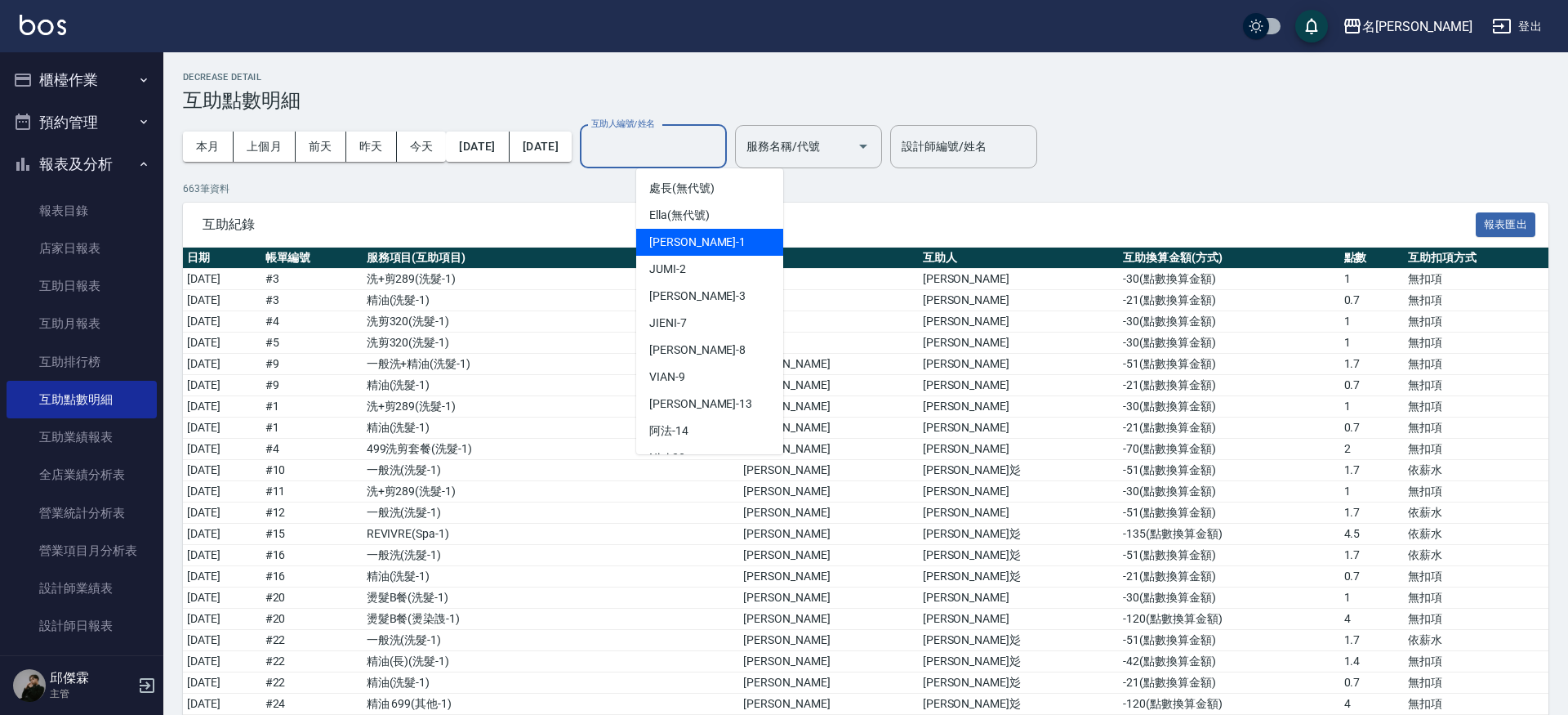
click at [698, 395] on span "[PERSON_NAME]-13" at bounding box center [701, 404] width 103 height 17
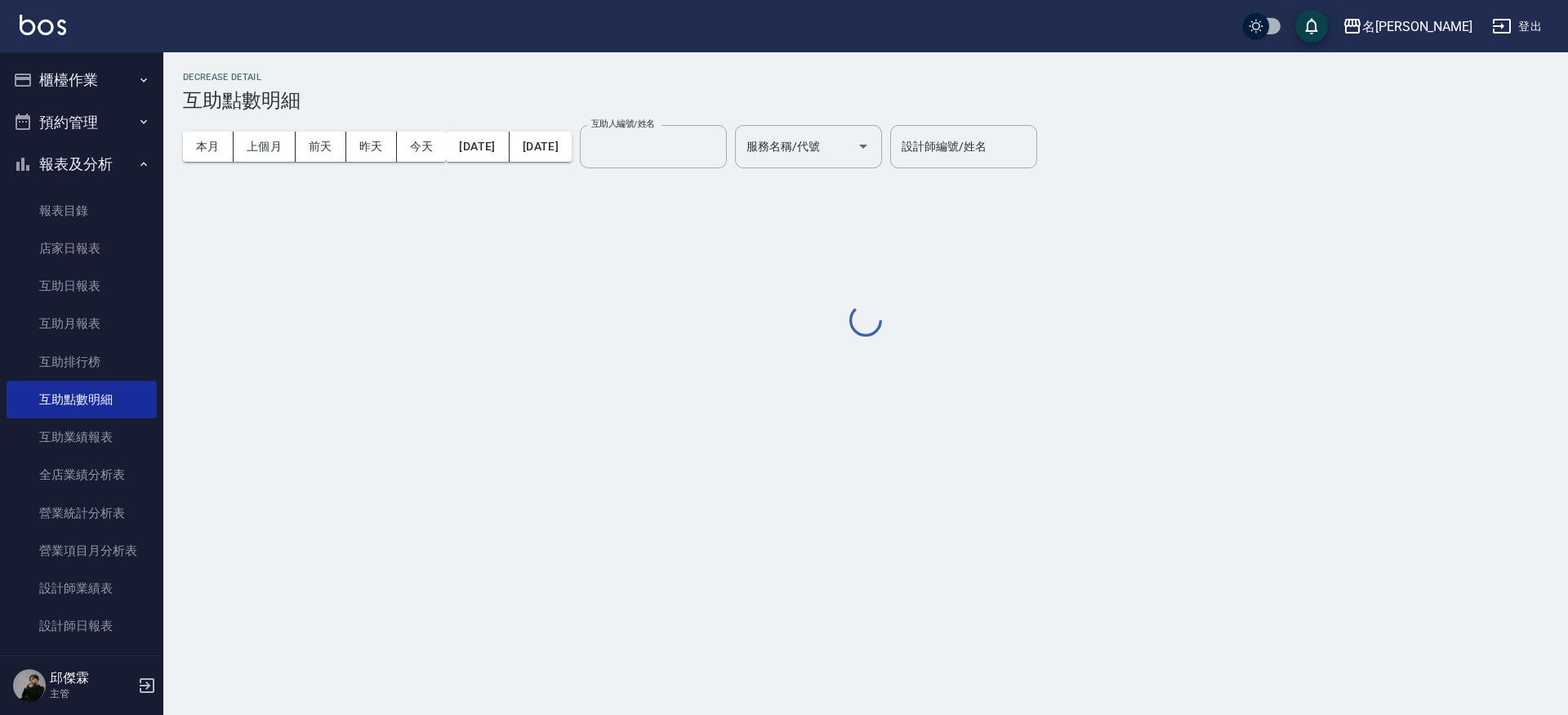
click at [679, 267] on div "Decrease Detail 互助點數明細 本月 上個月 [DATE] [DATE] [DATE] [DATE] [DATE] 互助人編號/姓名 互助人編號…" at bounding box center [866, 206] width 1405 height 268
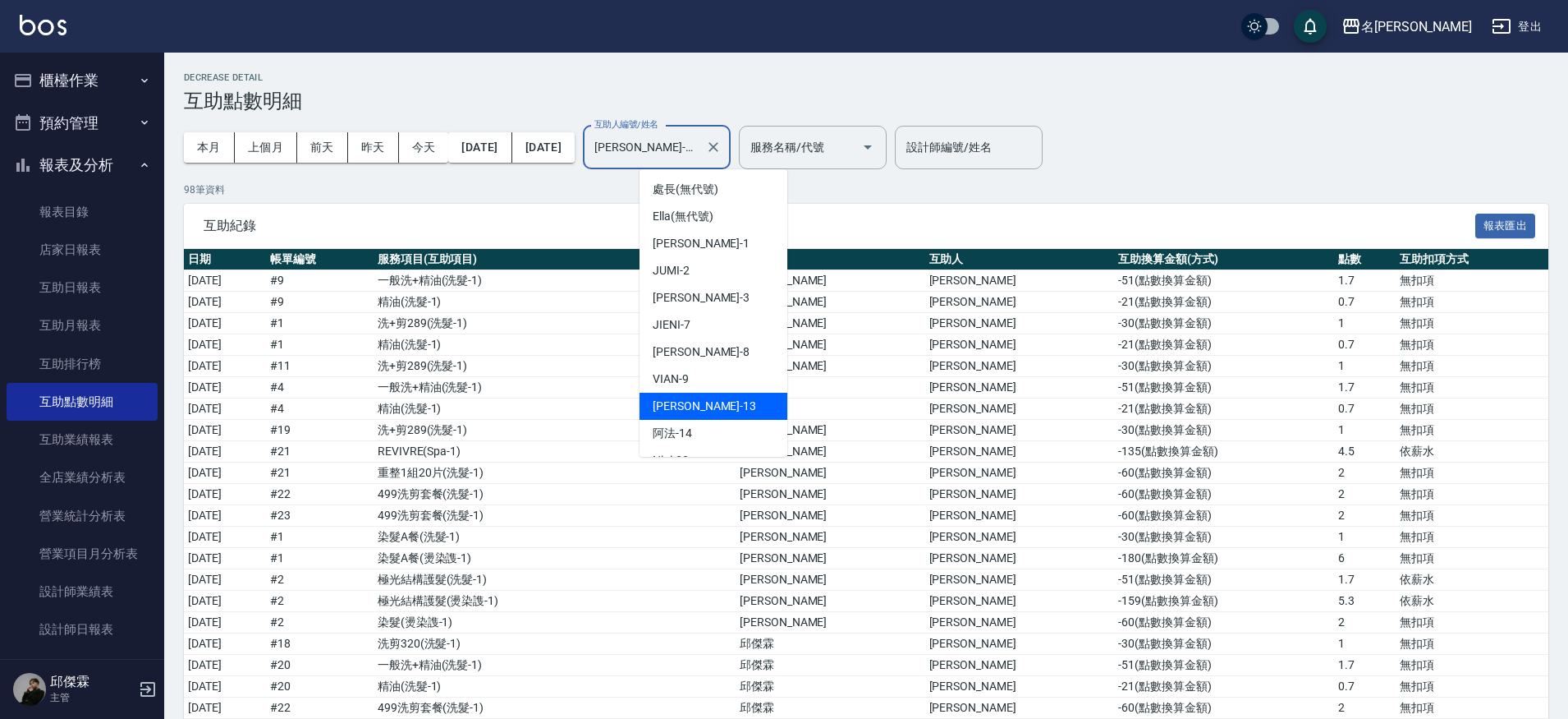
click at [698, 154] on input "[PERSON_NAME]-13" at bounding box center [644, 147] width 108 height 29
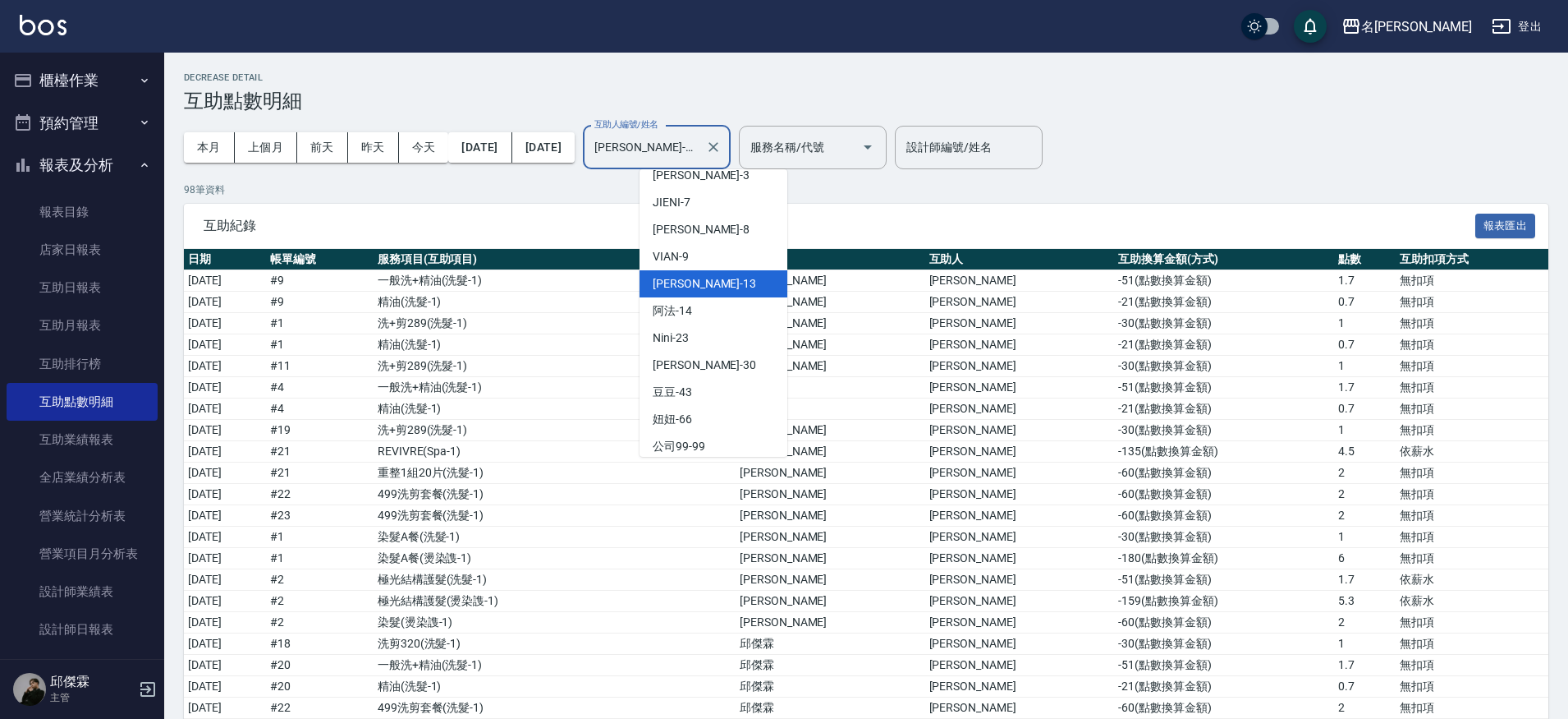
scroll to position [132, 0]
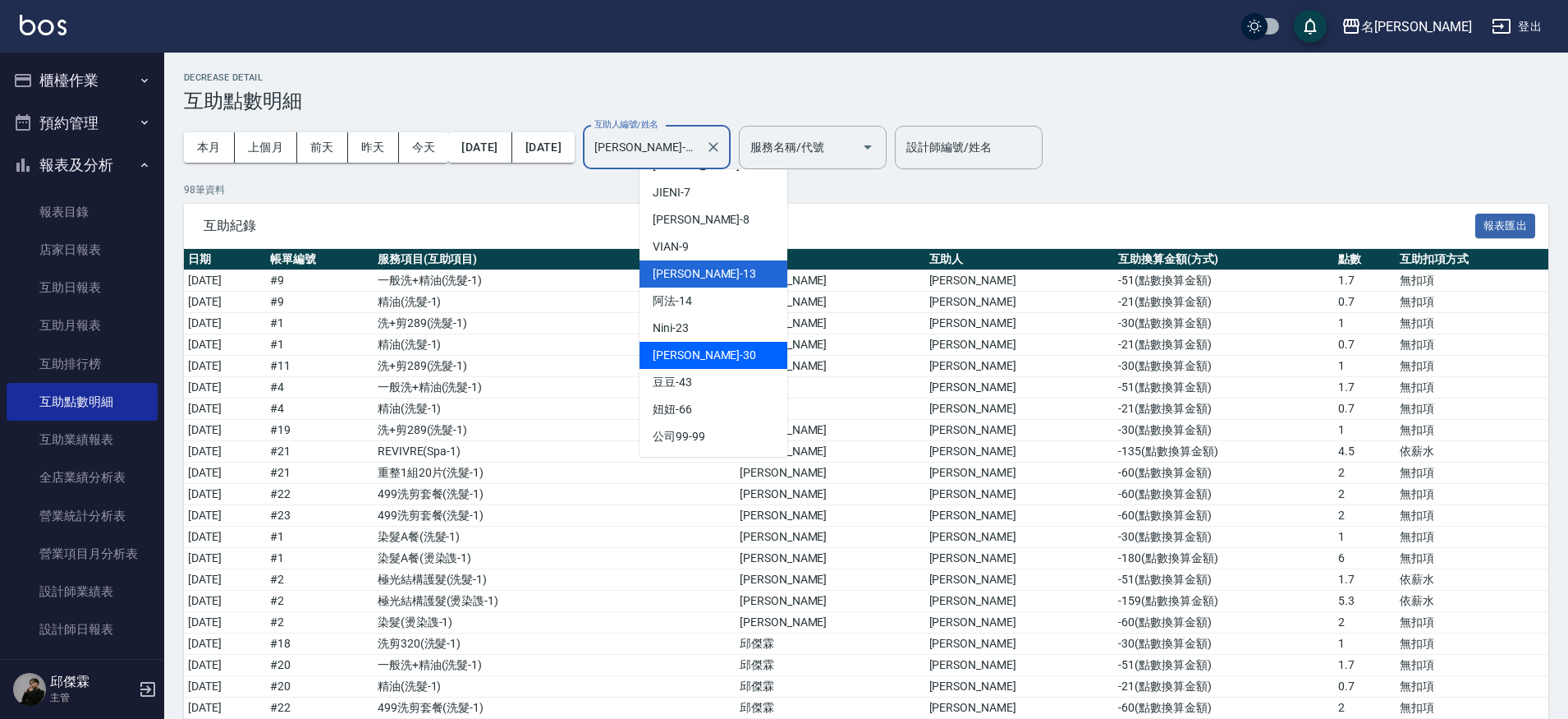
click at [689, 349] on span "[PERSON_NAME] -30" at bounding box center [704, 356] width 104 height 17
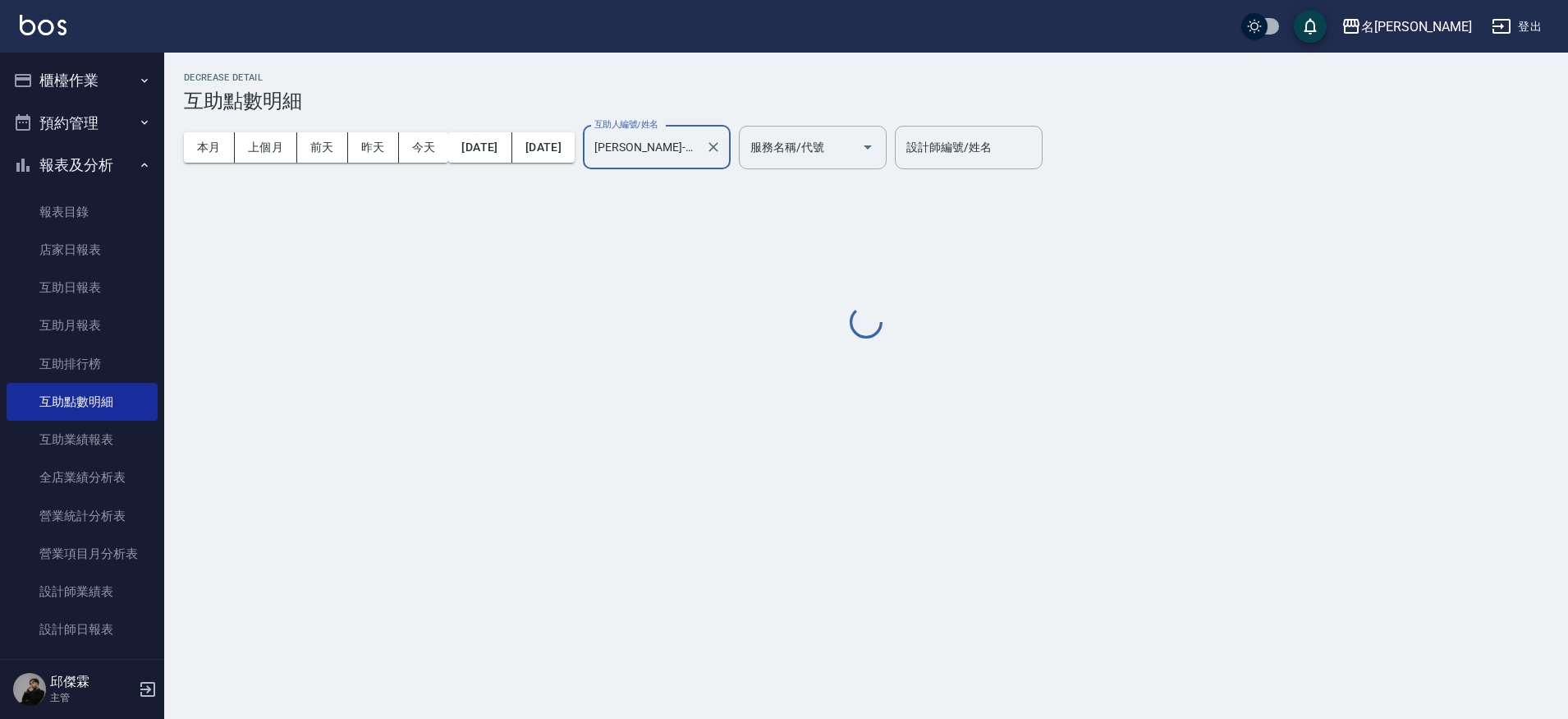
type input "[PERSON_NAME]-30"
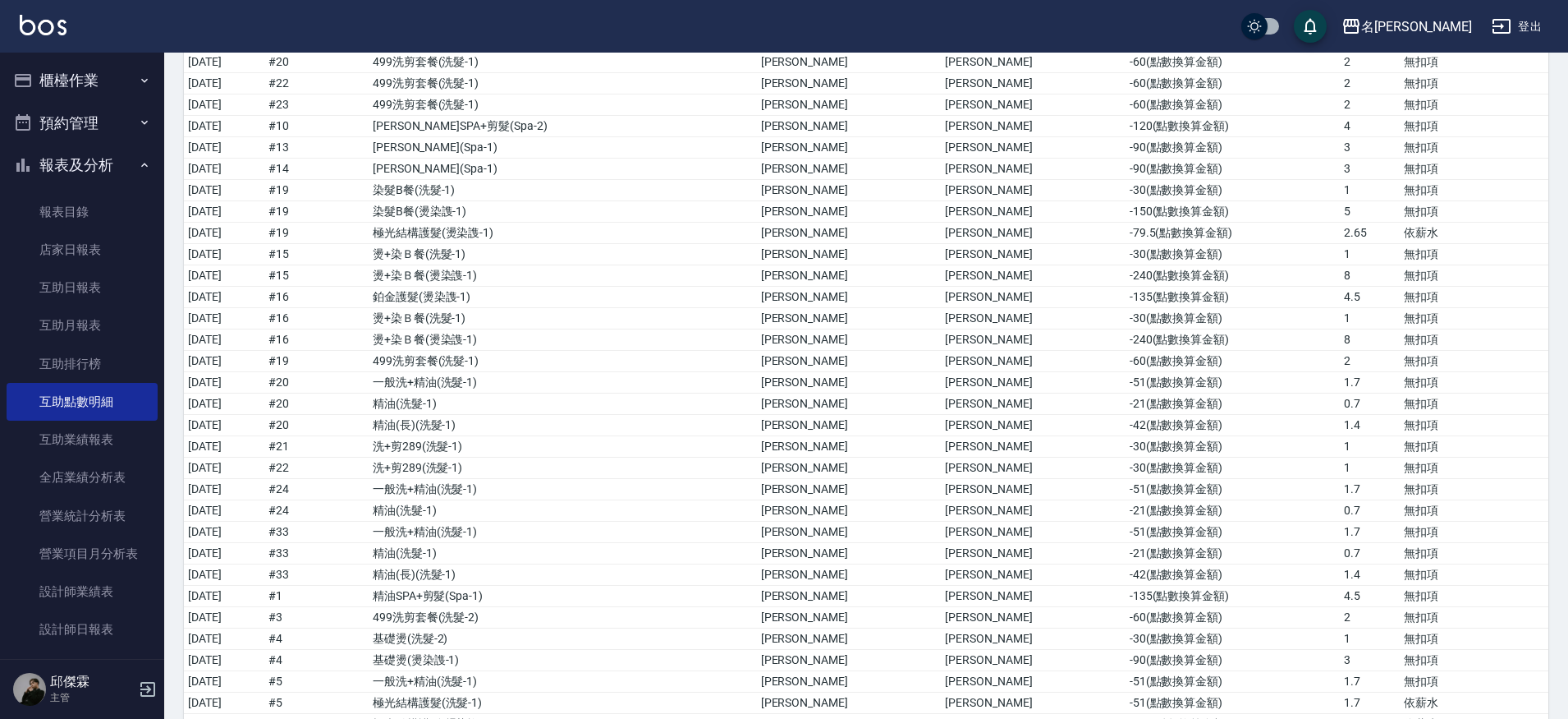
scroll to position [0, 0]
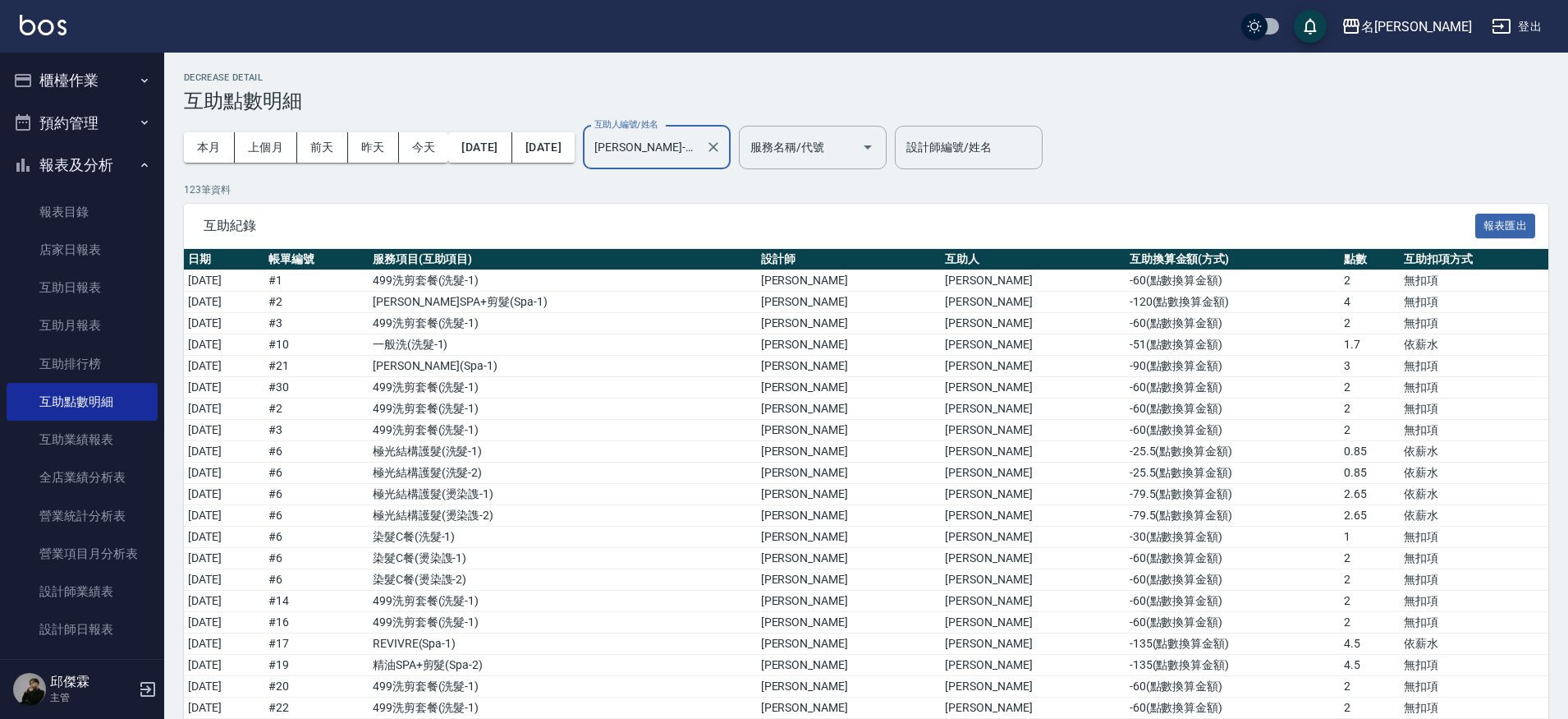
drag, startPoint x: 773, startPoint y: 148, endPoint x: 744, endPoint y: 142, distance: 29.6
click at [719, 148] on icon "Clear" at bounding box center [713, 147] width 10 height 10
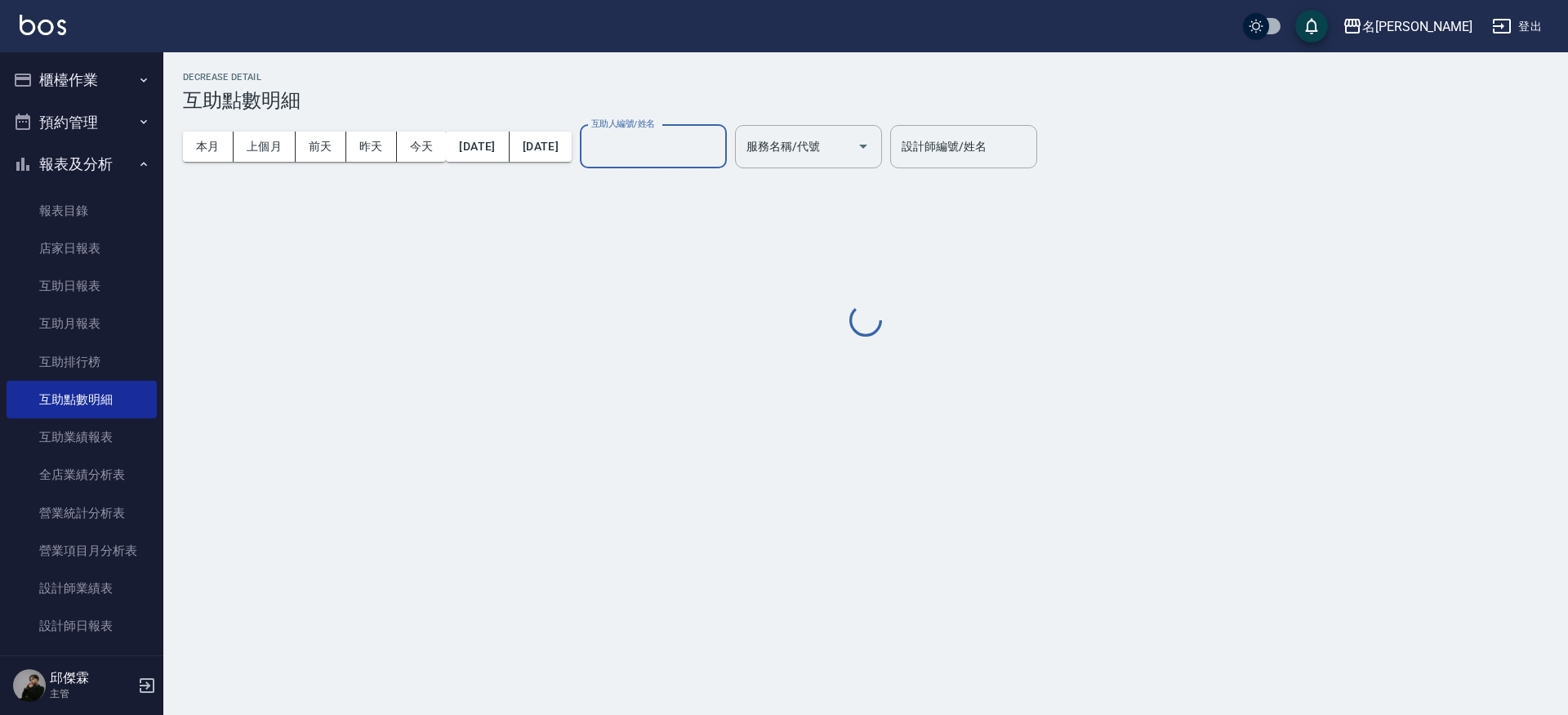
click at [721, 162] on div "互助人編號/姓名" at bounding box center [653, 146] width 147 height 43
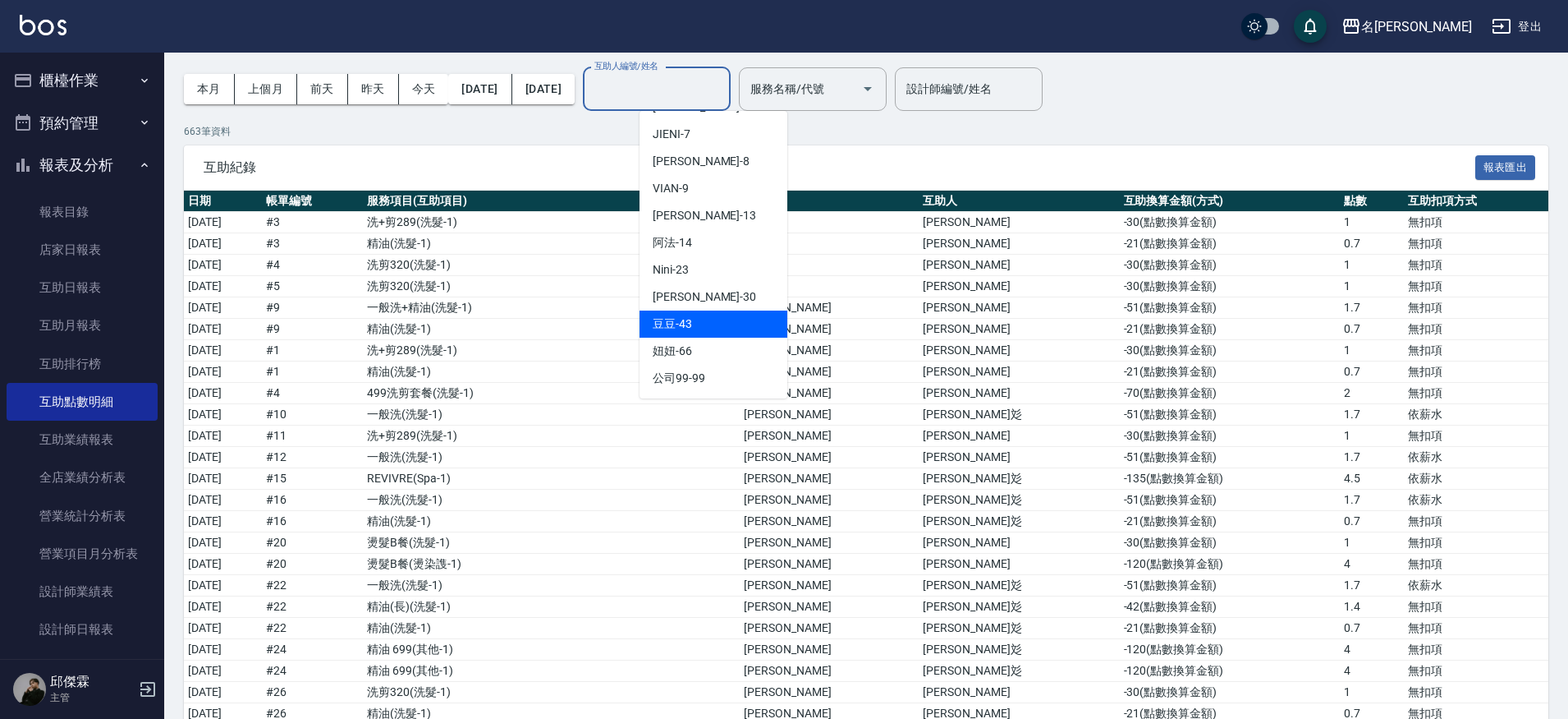
scroll to position [49, 0]
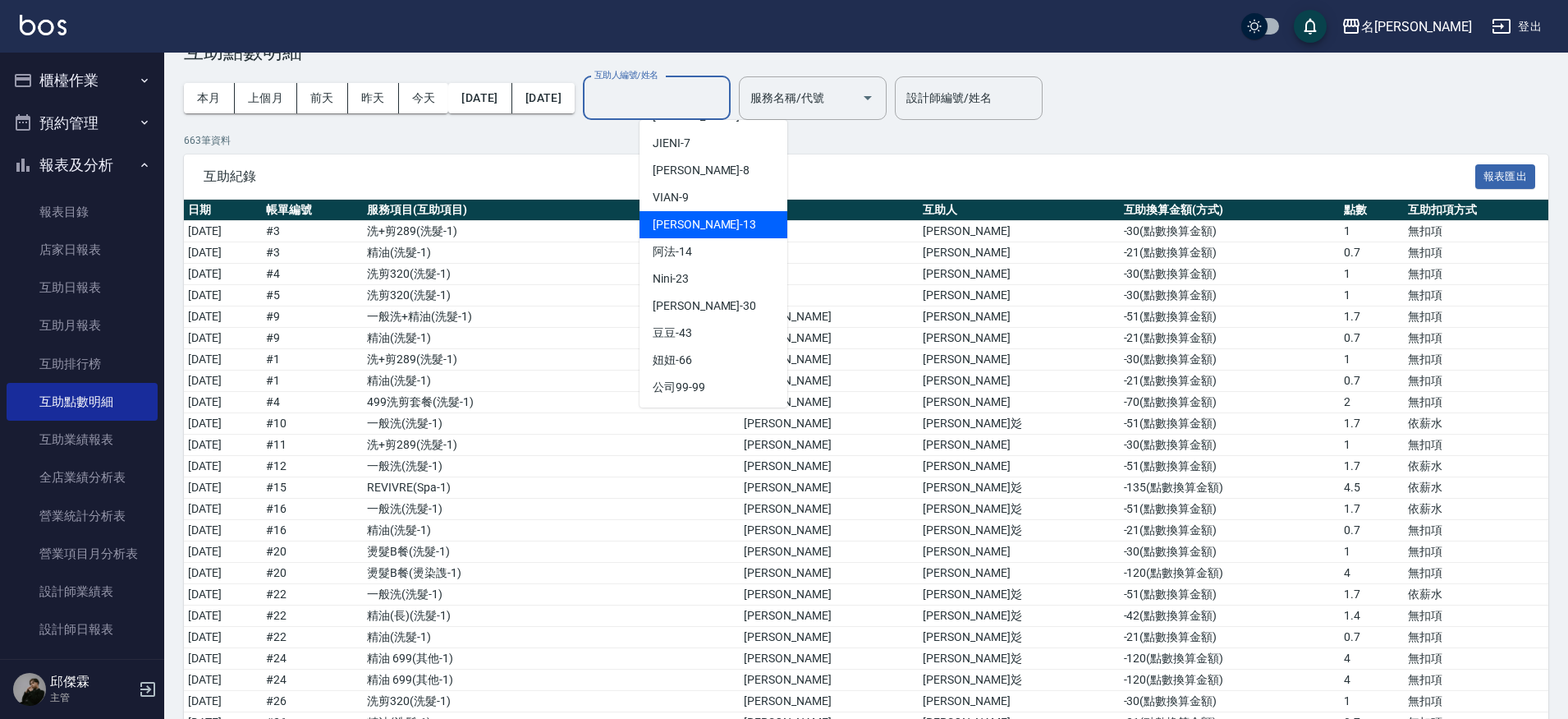
click at [846, 142] on p "663 筆資料" at bounding box center [866, 140] width 1365 height 15
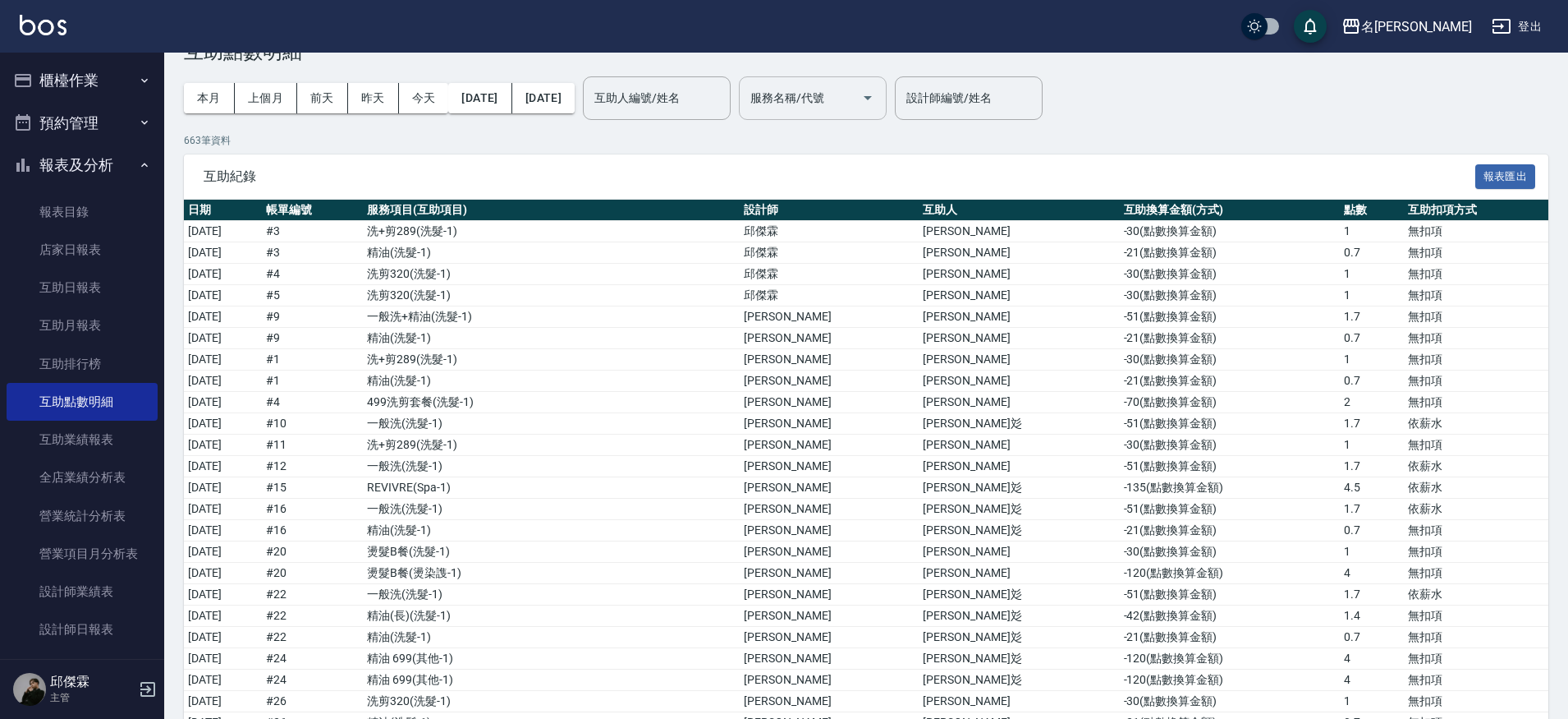
click at [836, 93] on div "服務名稱/代號 服務名稱/代號" at bounding box center [813, 98] width 148 height 44
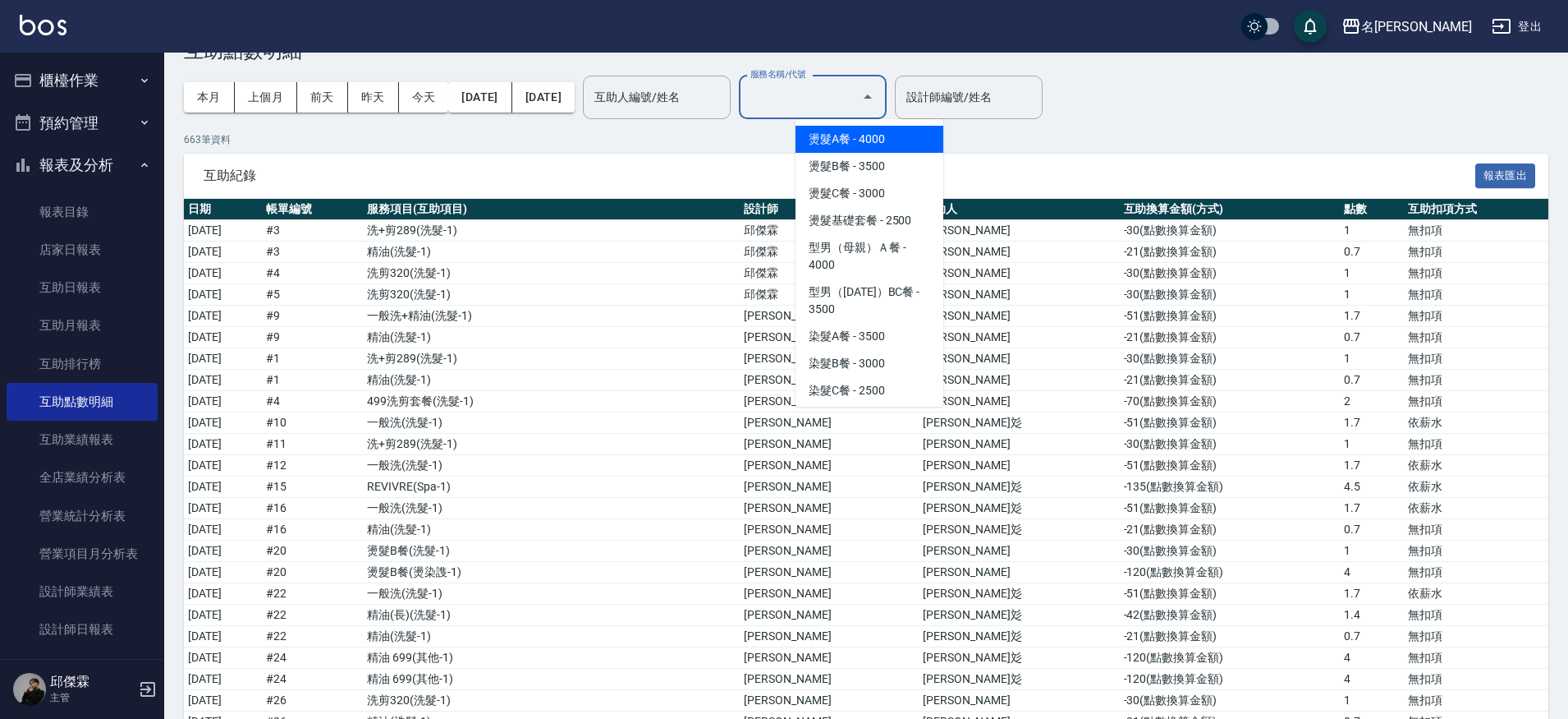
scroll to position [48, 0]
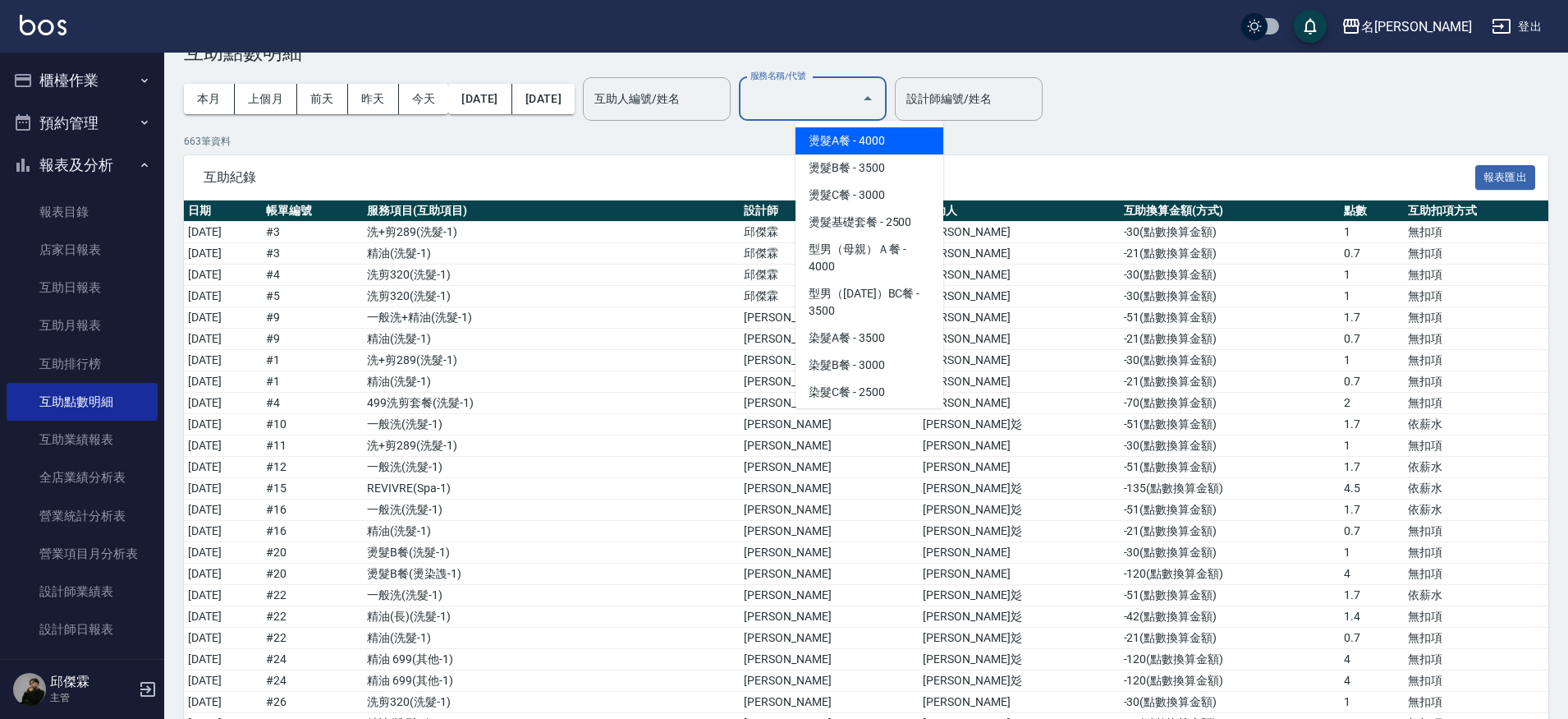
click at [880, 136] on span "燙髮A餐 - 4000" at bounding box center [869, 141] width 148 height 27
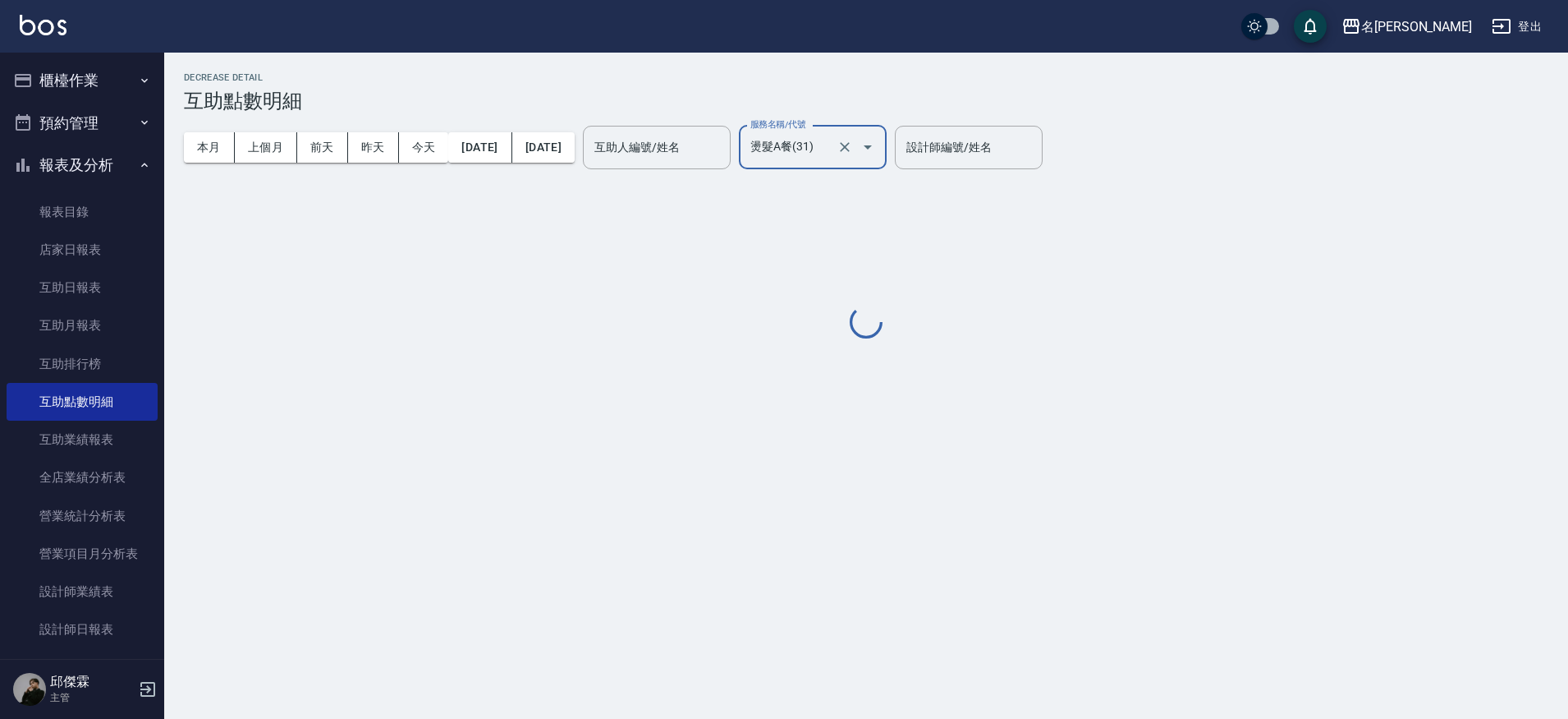
type input "燙髮A餐(31)"
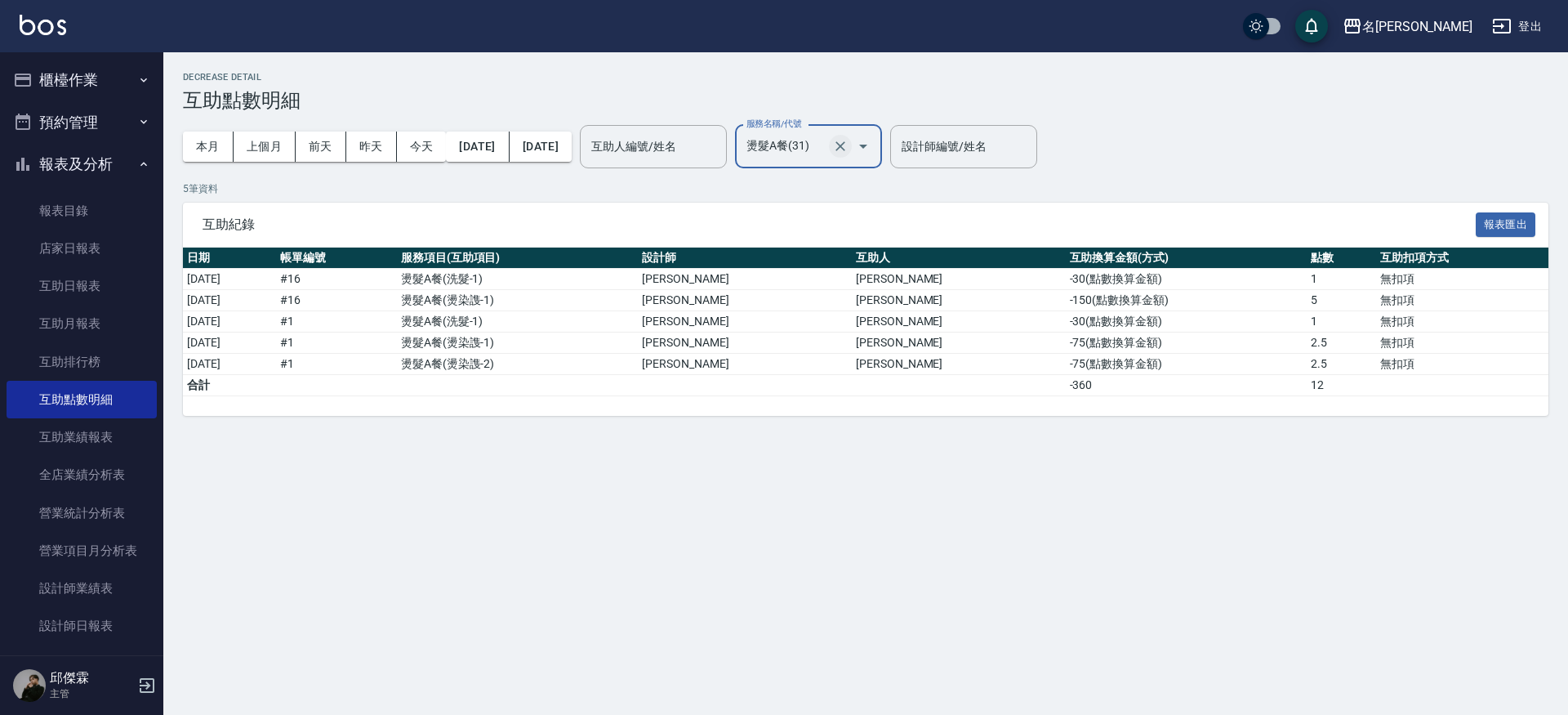
click at [845, 142] on icon "Clear" at bounding box center [840, 146] width 10 height 10
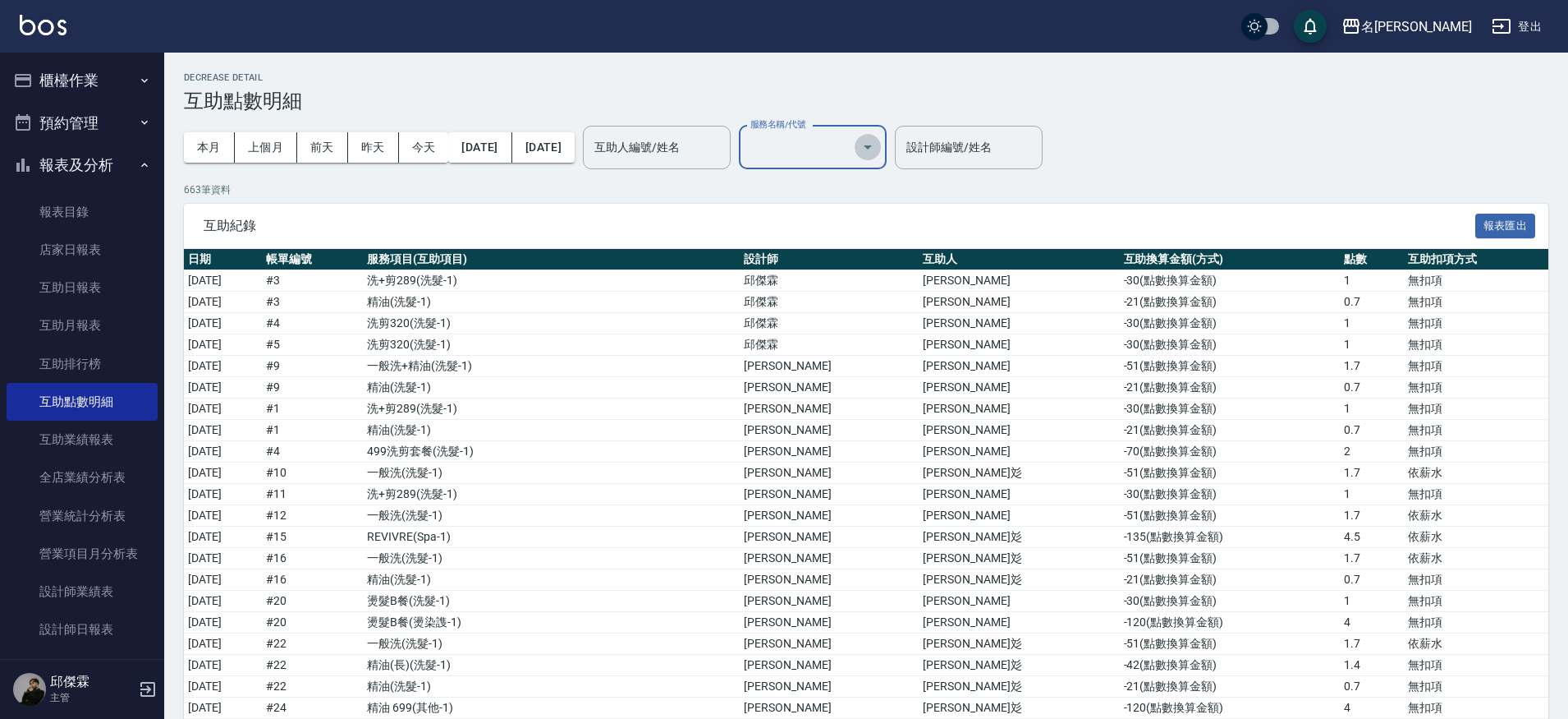
click at [877, 152] on icon "Open" at bounding box center [868, 147] width 19 height 19
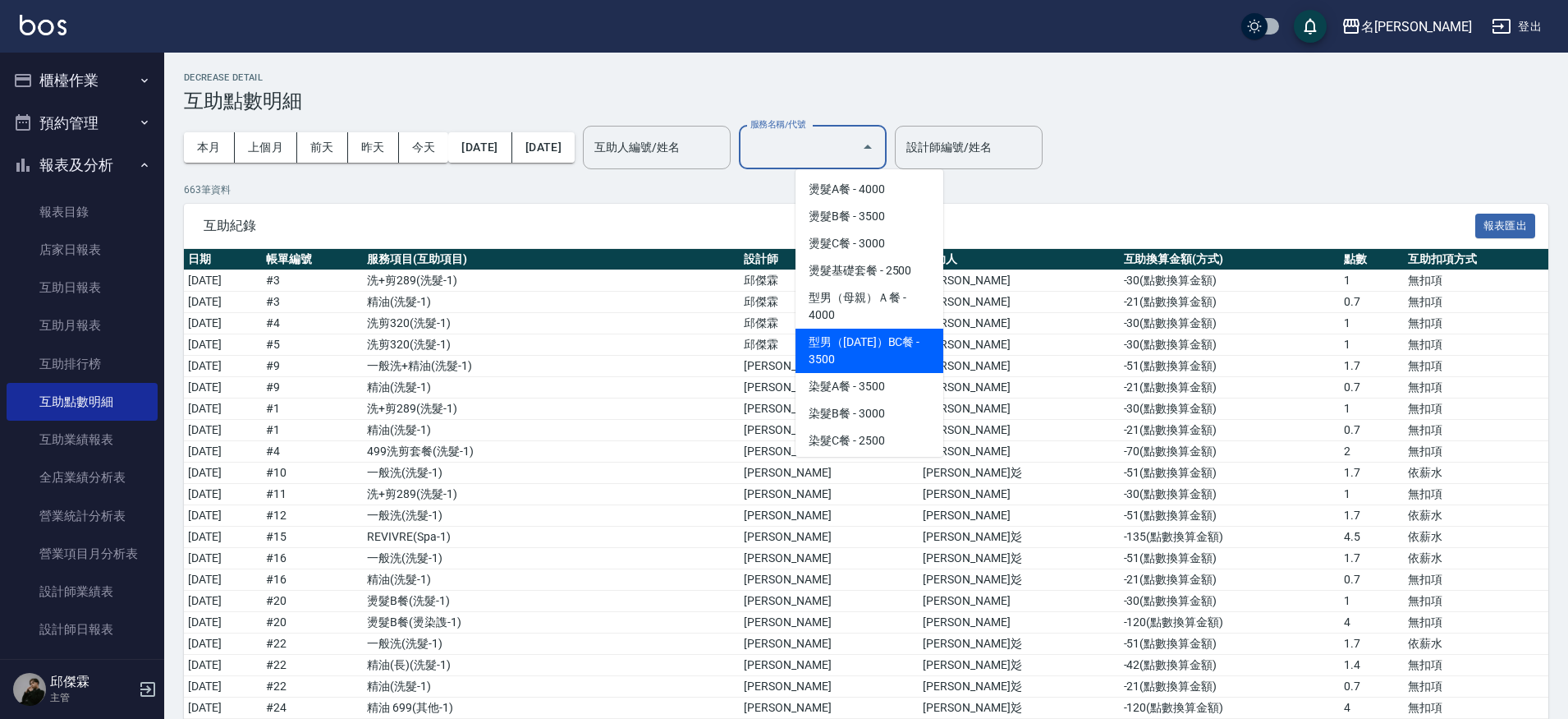
click at [881, 333] on span "型男（[DATE]）BC餐 - 3500" at bounding box center [869, 351] width 148 height 45
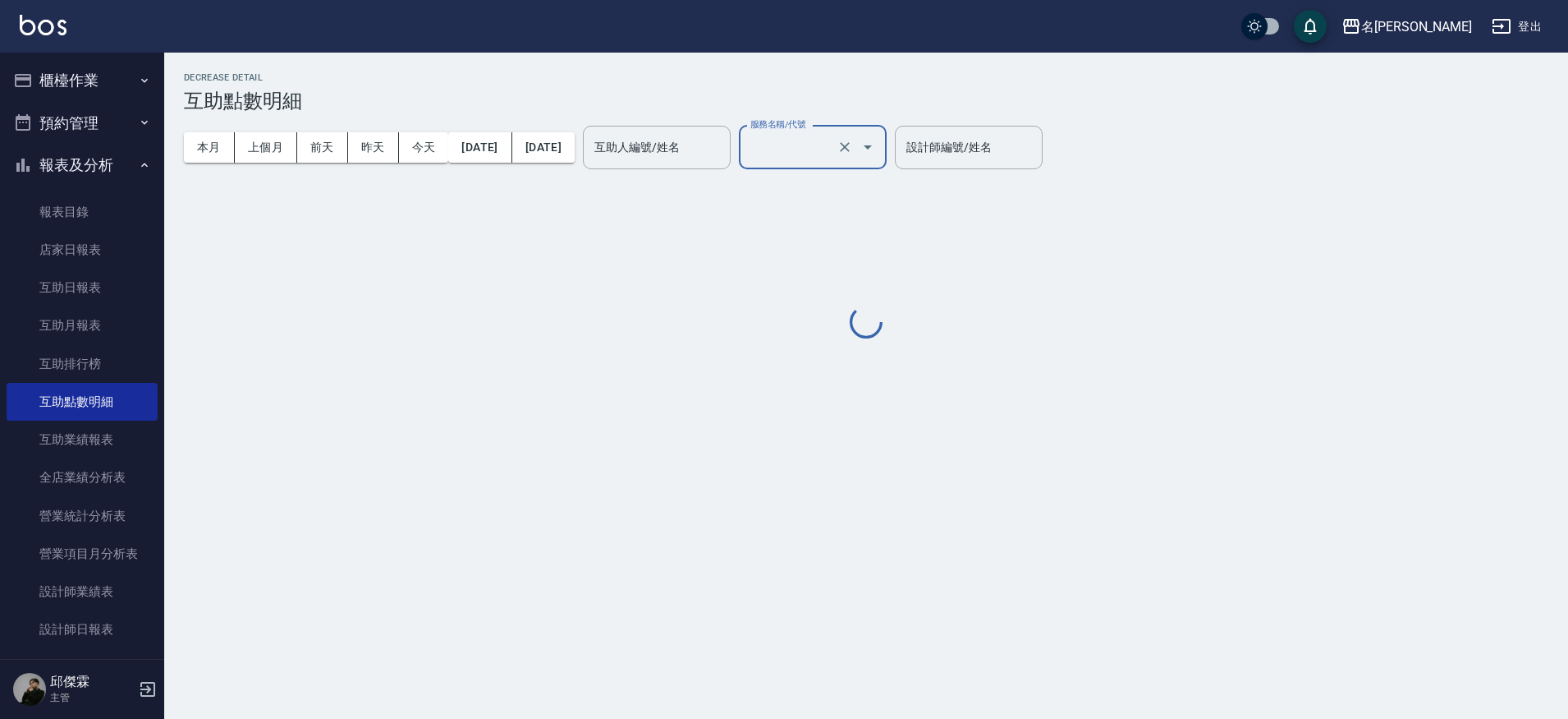
type input "型男（[DATE]）BC餐(36)"
click at [853, 143] on icon "Clear" at bounding box center [845, 146] width 16 height 16
click at [877, 148] on icon "Open" at bounding box center [868, 147] width 19 height 19
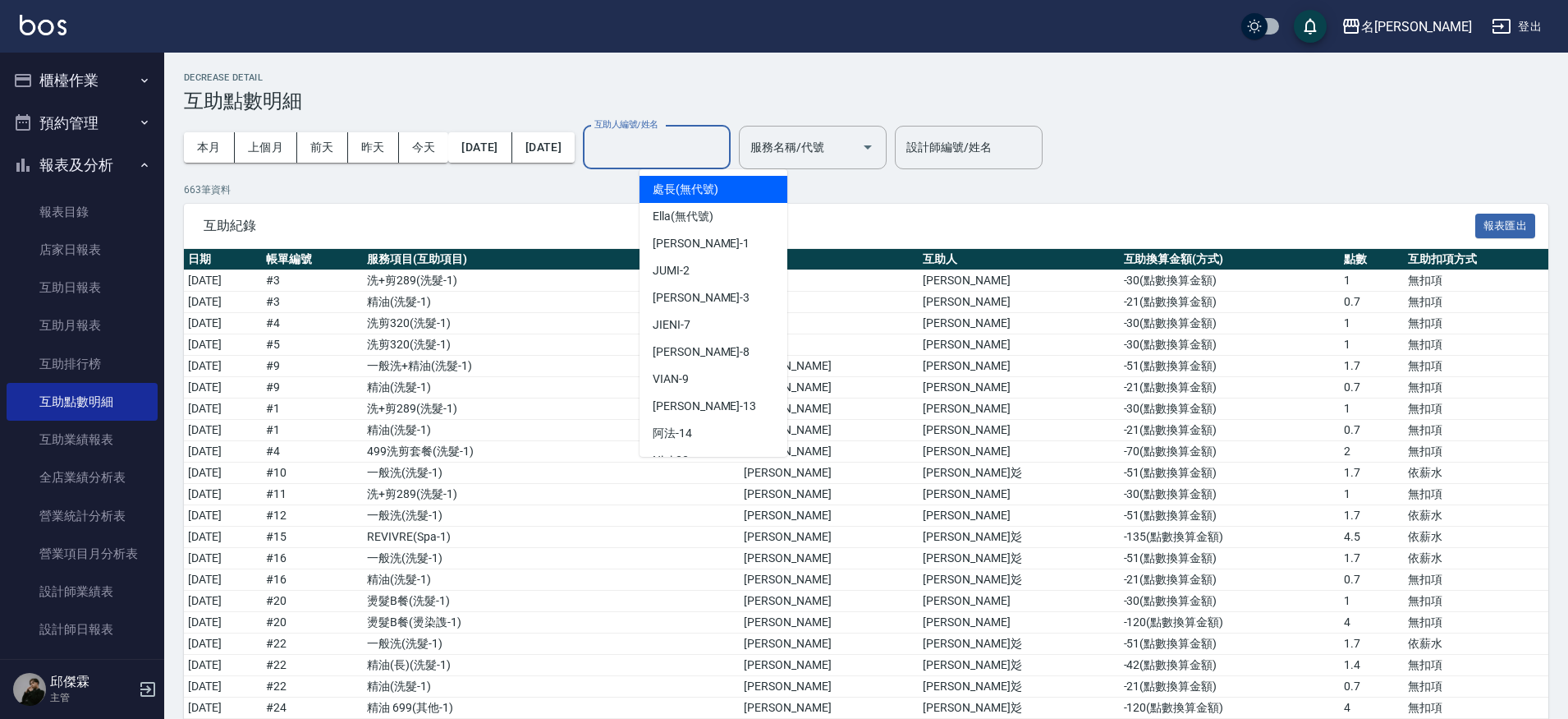
click at [689, 158] on input "互助人編號/姓名" at bounding box center [656, 147] width 133 height 29
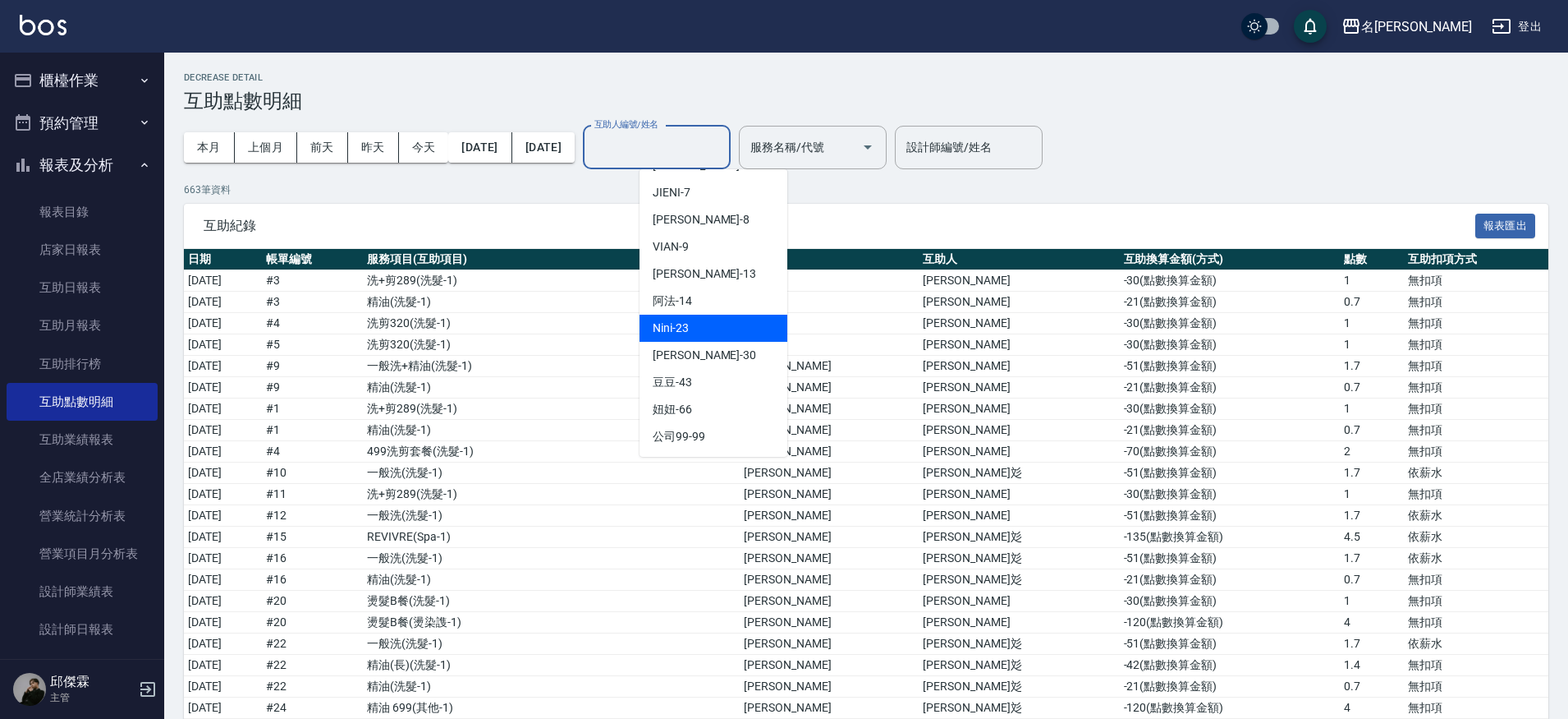
scroll to position [3, 0]
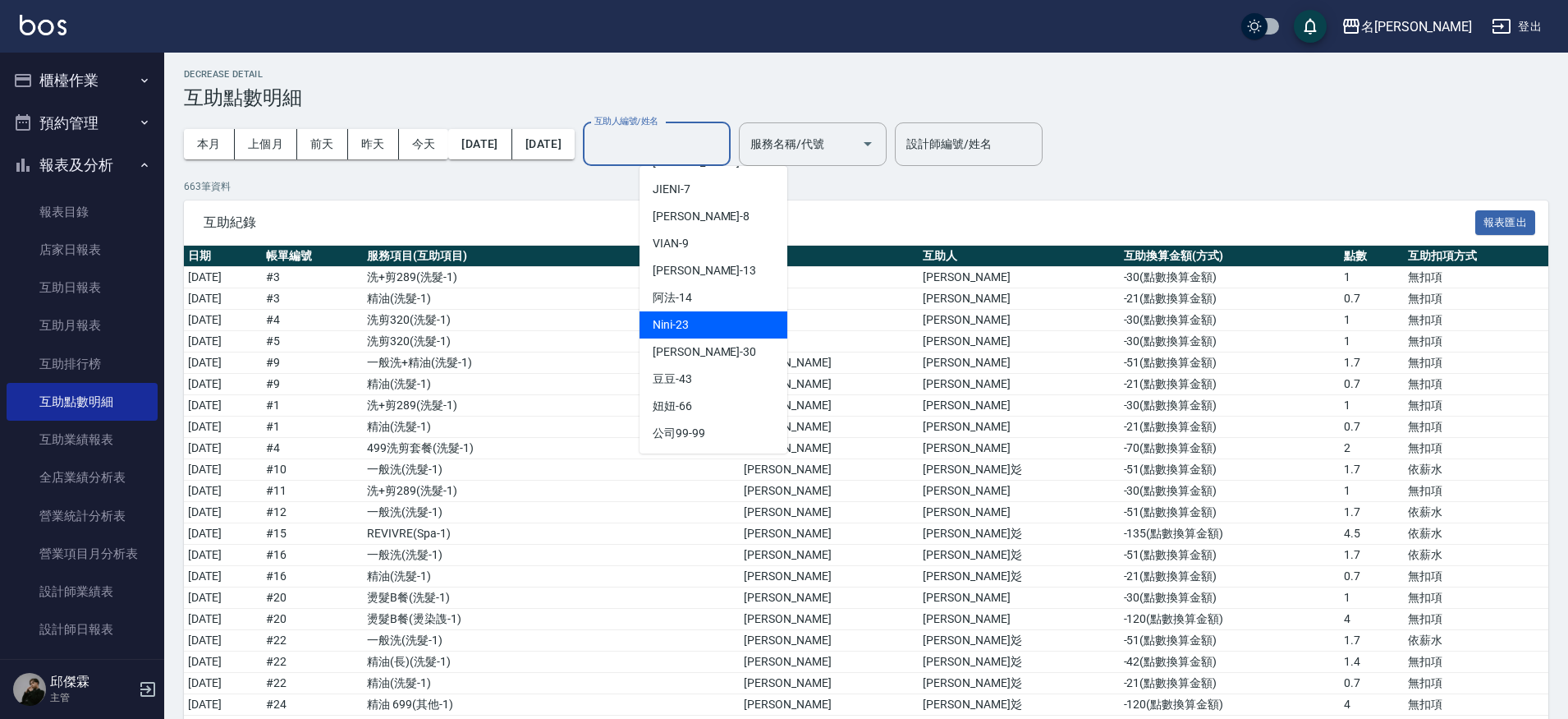
click at [701, 320] on div "Nini -23" at bounding box center [713, 325] width 148 height 27
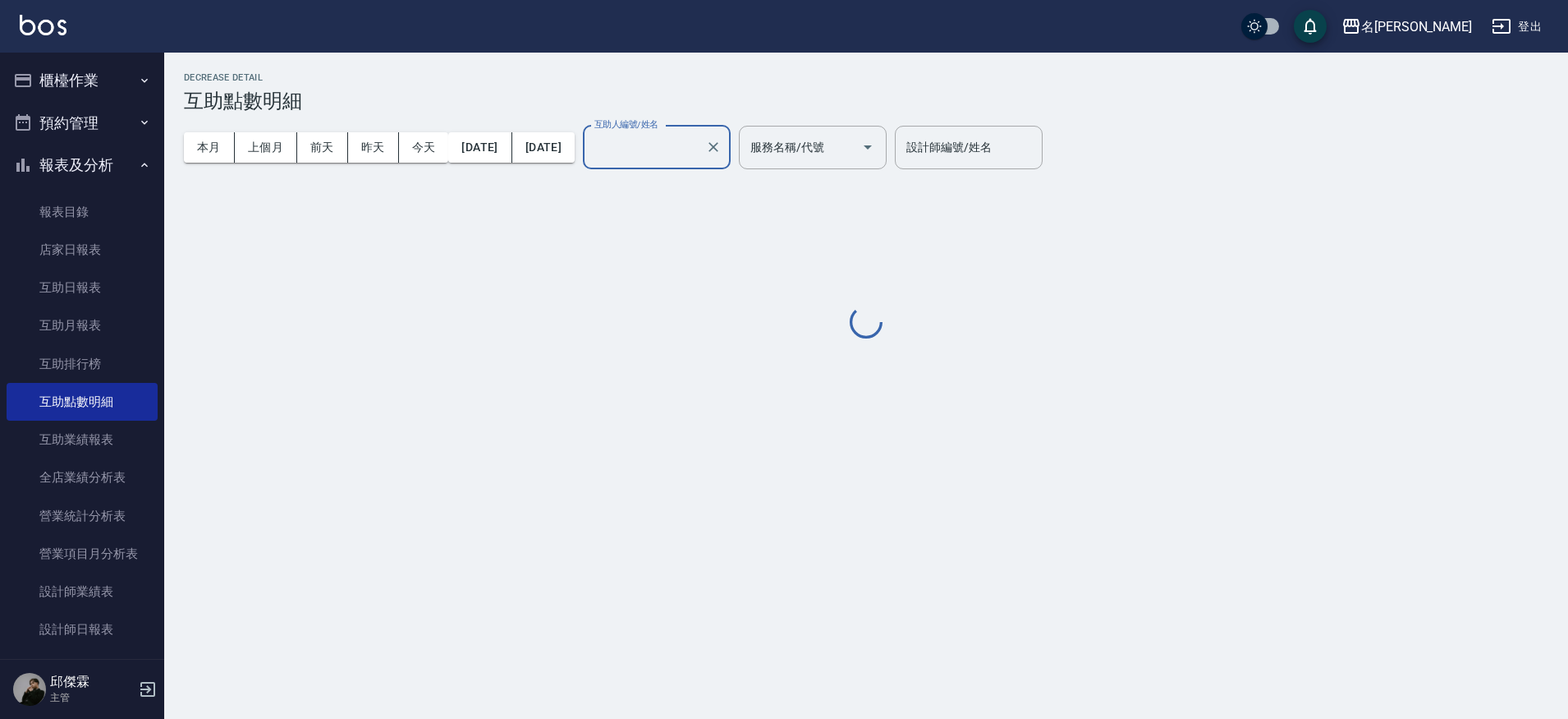
type input "Nini-23"
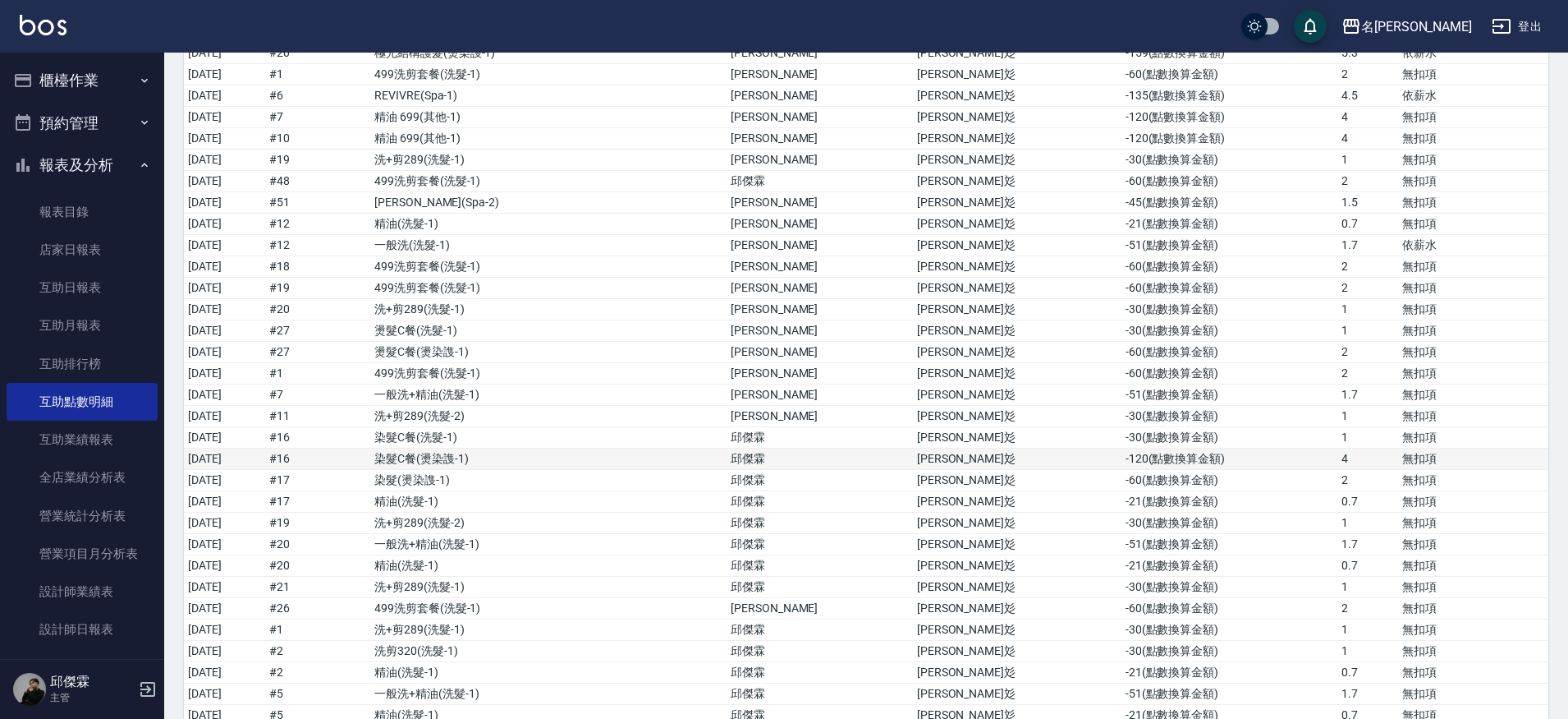
scroll to position [2426, 0]
